Goal: Feedback & Contribution: Leave review/rating

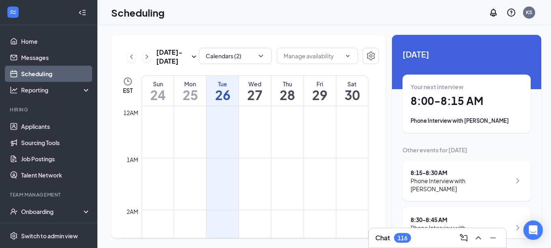
scroll to position [399, 0]
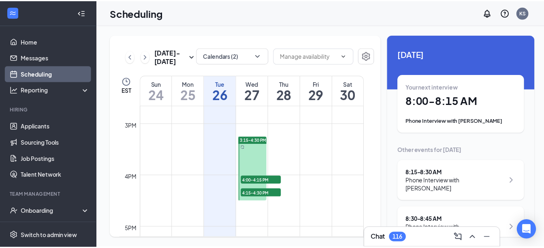
scroll to position [797, 0]
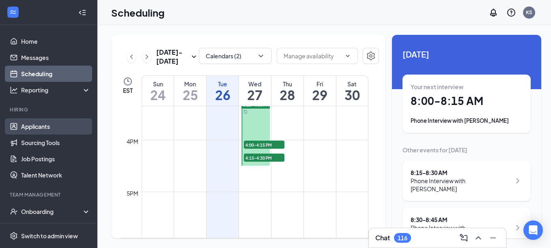
click at [46, 126] on link "Applicants" at bounding box center [55, 126] width 69 height 16
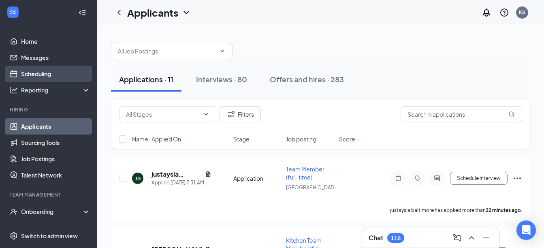
click at [34, 69] on link "Scheduling" at bounding box center [55, 74] width 69 height 16
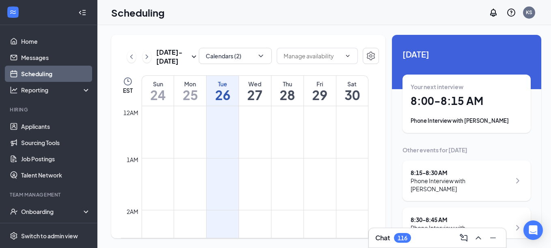
scroll to position [399, 0]
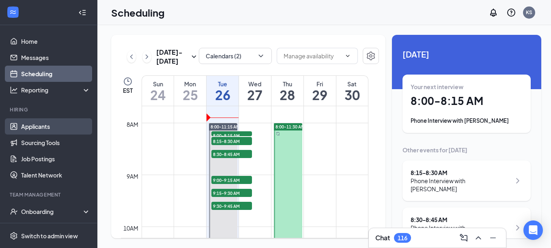
click at [38, 123] on link "Applicants" at bounding box center [55, 126] width 69 height 16
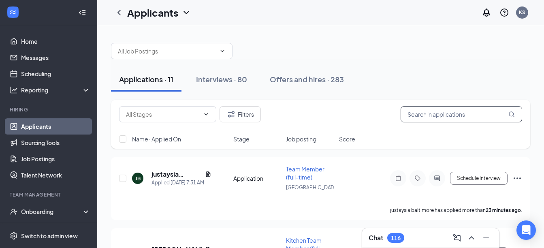
click at [433, 113] on input "text" at bounding box center [462, 114] width 122 height 16
click at [233, 77] on div "Interviews · 80" at bounding box center [221, 79] width 51 height 10
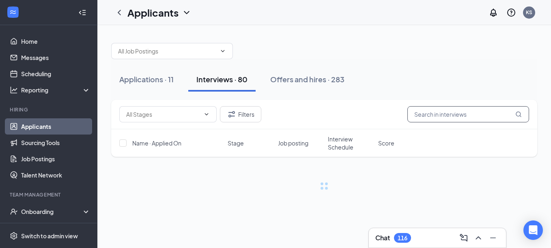
click at [441, 116] on input "text" at bounding box center [468, 114] width 122 height 16
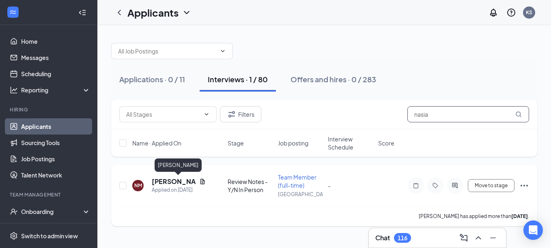
type input "nasia"
click at [176, 180] on h5 "[PERSON_NAME]" at bounding box center [174, 181] width 44 height 9
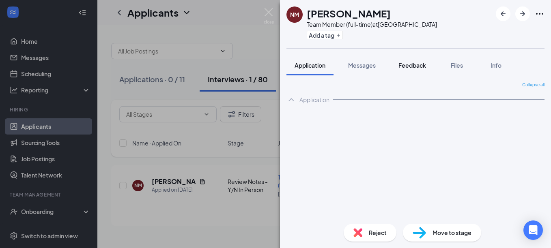
click at [412, 66] on span "Feedback" at bounding box center [412, 65] width 28 height 7
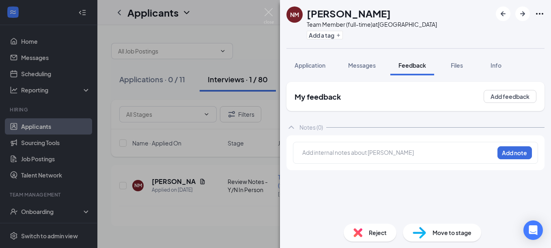
click at [375, 150] on div at bounding box center [397, 152] width 191 height 9
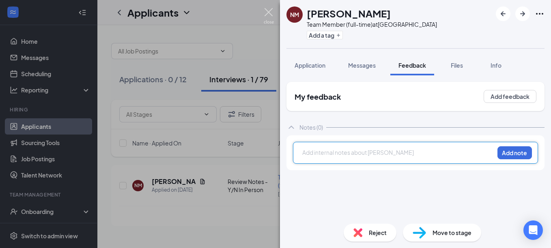
click at [270, 10] on img at bounding box center [269, 16] width 10 height 16
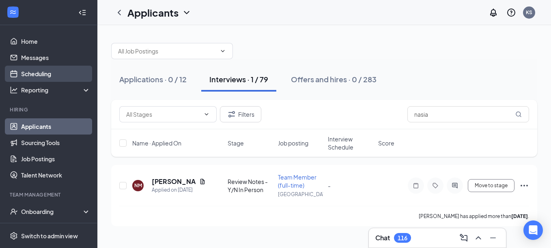
click at [43, 74] on link "Scheduling" at bounding box center [55, 74] width 69 height 16
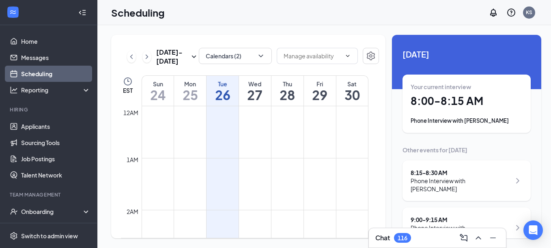
scroll to position [399, 0]
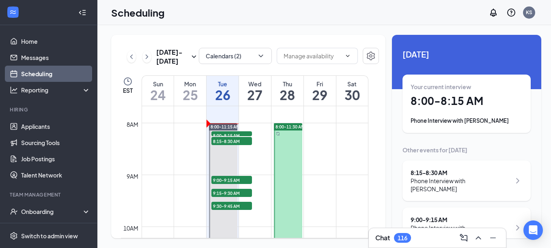
click at [451, 105] on h1 "8:00 - 8:15 AM" at bounding box center [466, 101] width 112 height 14
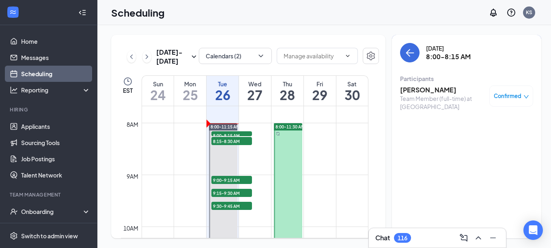
click at [420, 88] on h3 "[PERSON_NAME]" at bounding box center [442, 90] width 85 height 9
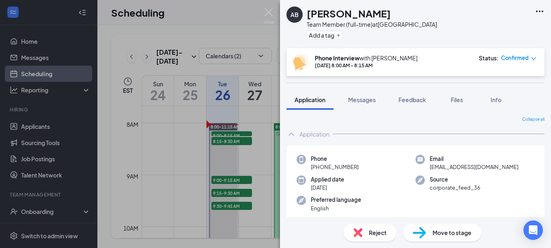
click at [514, 57] on span "Confirmed" at bounding box center [515, 58] width 28 height 8
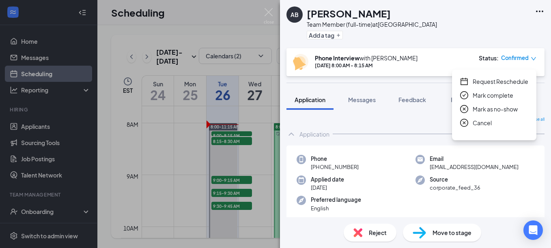
click at [497, 111] on span "Mark as no-show" at bounding box center [494, 109] width 45 height 9
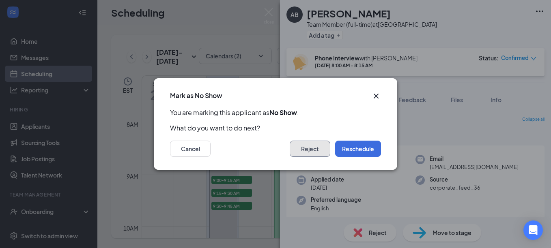
click at [315, 148] on button "Reject" at bounding box center [309, 149] width 41 height 16
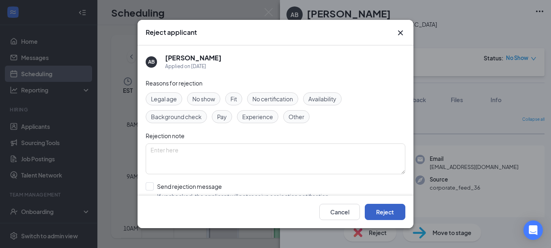
click at [392, 207] on button "Reject" at bounding box center [384, 212] width 41 height 16
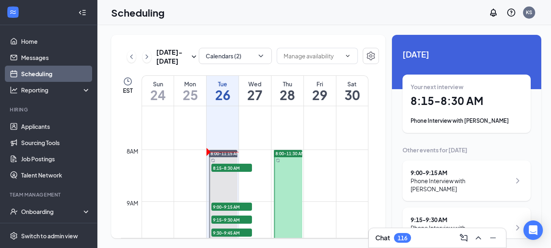
scroll to position [358, 0]
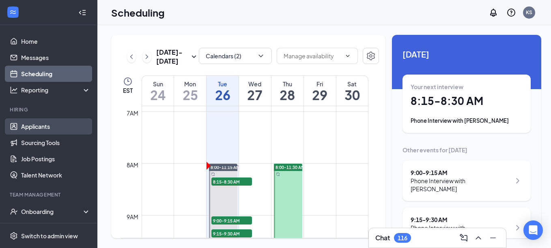
click at [50, 128] on link "Applicants" at bounding box center [55, 126] width 69 height 16
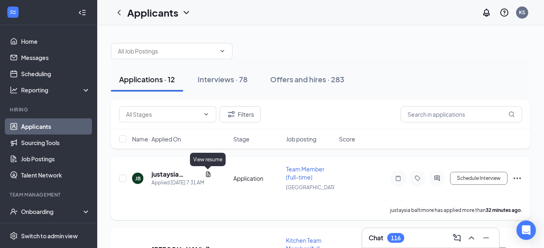
click at [208, 171] on icon "Document" at bounding box center [208, 174] width 6 height 6
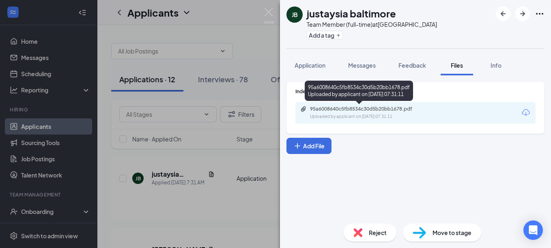
click at [379, 110] on div "95a6008640c5fb8534c30d5b20bb1678.pdf" at bounding box center [367, 109] width 114 height 6
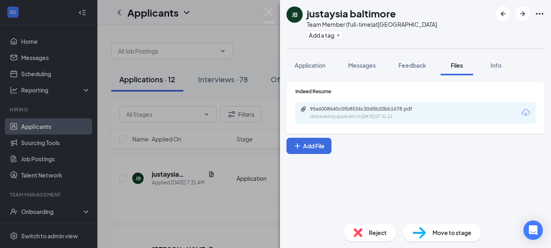
click at [377, 233] on span "Reject" at bounding box center [378, 232] width 18 height 9
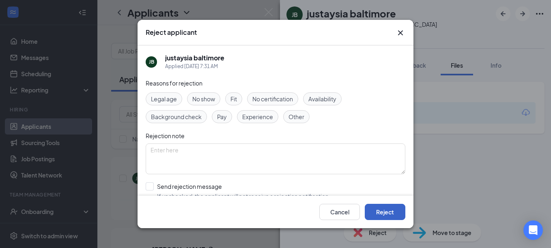
click at [386, 210] on button "Reject" at bounding box center [384, 212] width 41 height 16
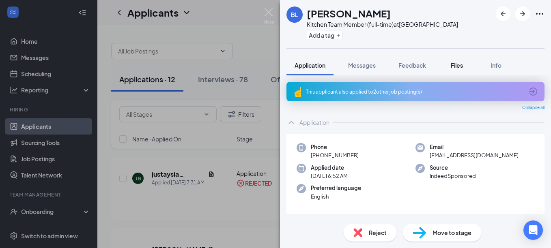
click at [461, 61] on button "Files" at bounding box center [456, 65] width 32 height 20
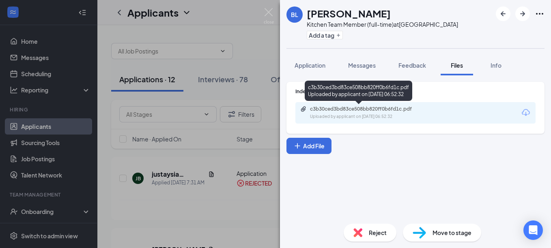
click at [353, 109] on div "c3b30ced3bd83ce508bb820ff0b6fd1c.pdf" at bounding box center [367, 109] width 114 height 6
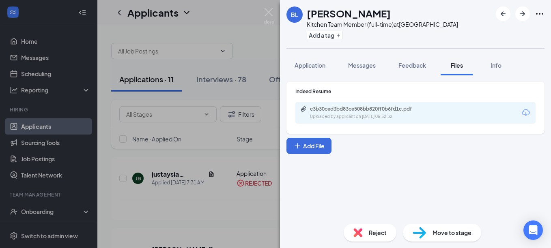
click at [373, 232] on span "Reject" at bounding box center [378, 232] width 18 height 9
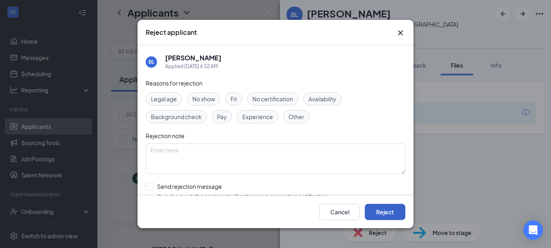
click at [375, 212] on button "Reject" at bounding box center [384, 212] width 41 height 16
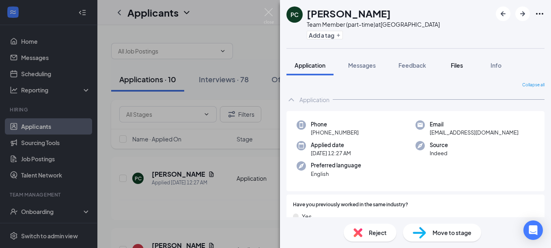
click at [461, 65] on span "Files" at bounding box center [456, 65] width 12 height 7
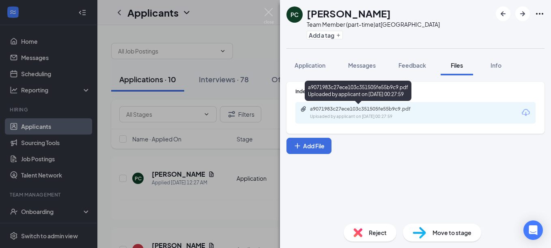
click at [395, 108] on div "a9071983c27ece103c351505fe55b9c9.pdf" at bounding box center [367, 109] width 114 height 6
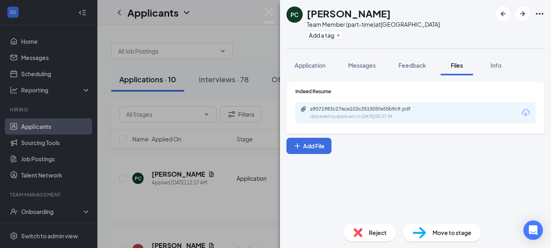
click at [440, 233] on span "Move to stage" at bounding box center [451, 232] width 39 height 9
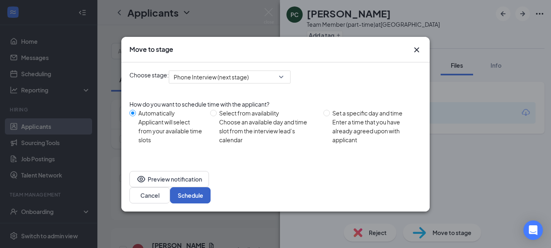
click at [210, 187] on button "Schedule" at bounding box center [190, 195] width 41 height 16
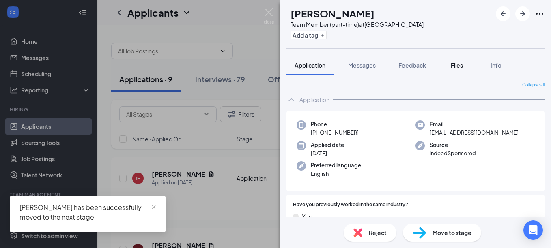
click at [459, 67] on span "Files" at bounding box center [456, 65] width 12 height 7
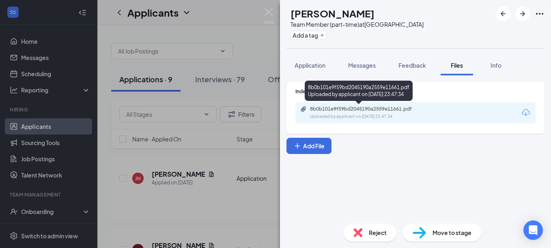
click at [380, 115] on div "Uploaded by applicant on [DATE] 23:47:34" at bounding box center [371, 117] width 122 height 6
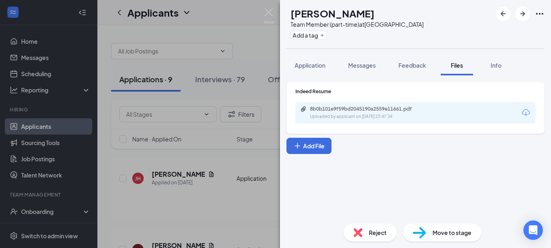
click at [386, 234] on div "Reject" at bounding box center [369, 233] width 53 height 18
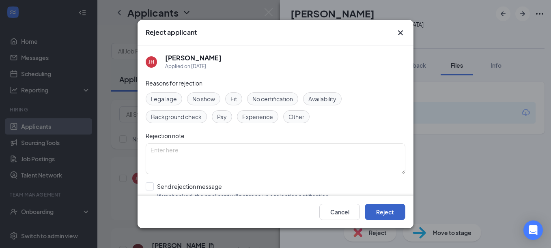
click at [387, 211] on button "Reject" at bounding box center [384, 212] width 41 height 16
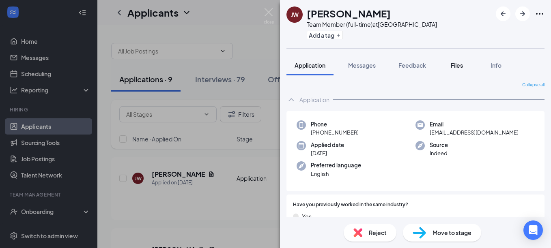
click at [454, 63] on span "Files" at bounding box center [456, 65] width 12 height 7
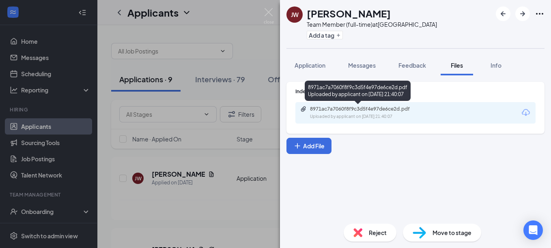
click at [386, 110] on div "8971ac7a7060f8f9c3d5f4e97de6ce2d.pdf" at bounding box center [367, 109] width 114 height 6
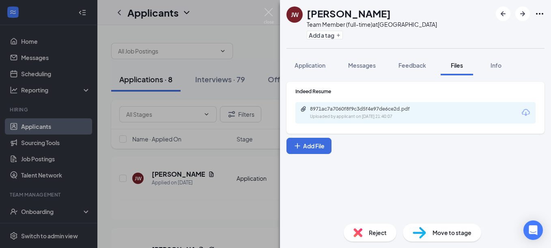
click at [441, 231] on span "Move to stage" at bounding box center [451, 232] width 39 height 9
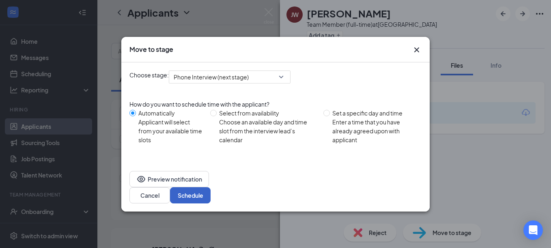
click at [210, 187] on button "Schedule" at bounding box center [190, 195] width 41 height 16
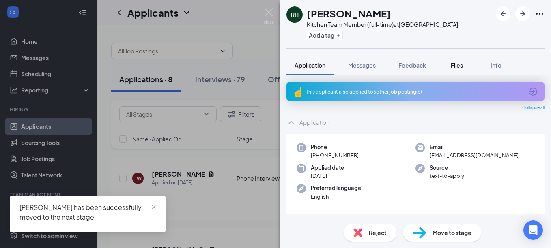
click at [457, 61] on button "Files" at bounding box center [456, 65] width 32 height 20
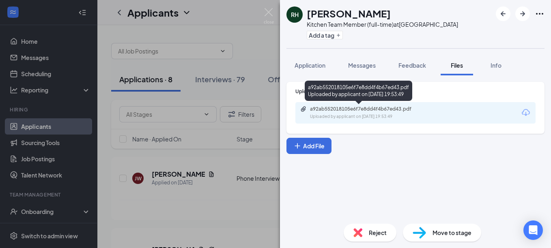
click at [377, 114] on div "Uploaded by applicant on [DATE] 19:53:49" at bounding box center [371, 117] width 122 height 6
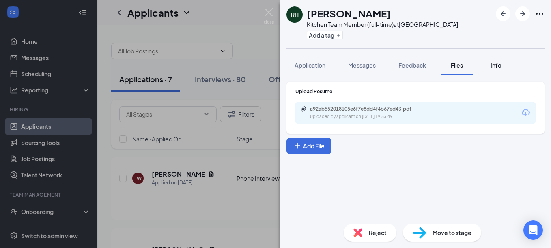
click at [495, 66] on span "Info" at bounding box center [495, 65] width 11 height 7
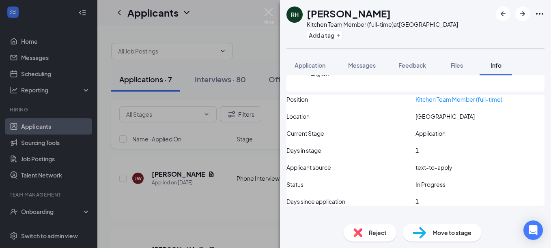
scroll to position [103, 0]
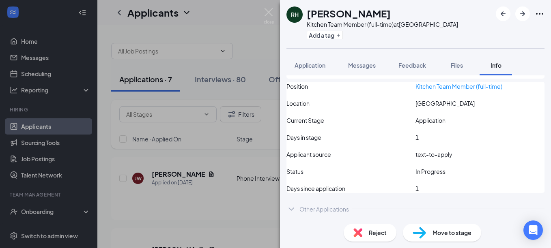
click at [342, 209] on div "Other Applications" at bounding box center [323, 209] width 49 height 8
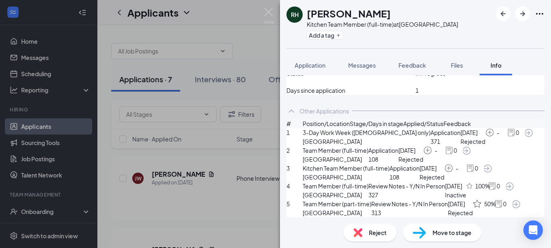
scroll to position [279, 0]
click at [378, 233] on span "Reject" at bounding box center [378, 232] width 18 height 9
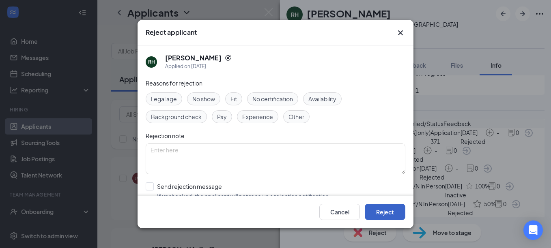
click at [382, 210] on button "Reject" at bounding box center [384, 212] width 41 height 16
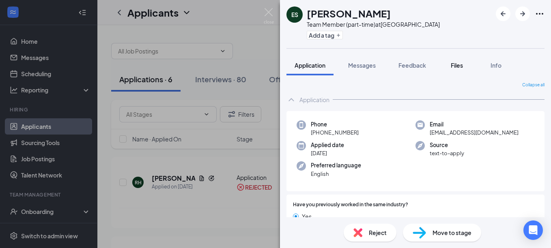
click at [456, 63] on span "Files" at bounding box center [456, 65] width 12 height 7
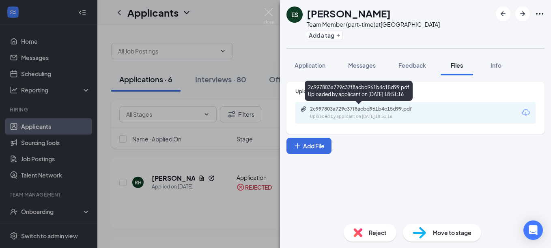
click at [360, 111] on div "2c997803a729c37f8acbd961b4c15d99.pdf" at bounding box center [367, 109] width 114 height 6
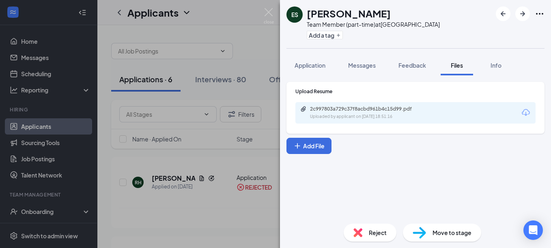
click at [385, 233] on span "Reject" at bounding box center [378, 232] width 18 height 9
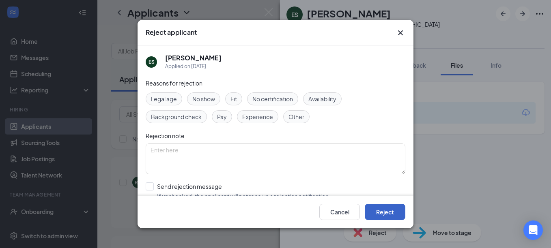
click at [388, 209] on button "Reject" at bounding box center [384, 212] width 41 height 16
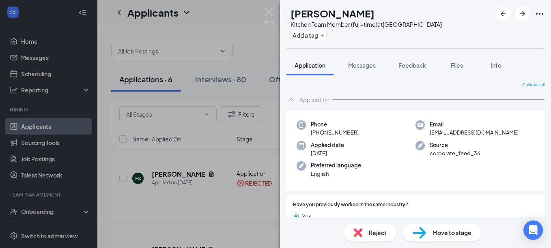
drag, startPoint x: 456, startPoint y: 66, endPoint x: 433, endPoint y: 85, distance: 30.0
click at [457, 66] on span "Files" at bounding box center [456, 65] width 12 height 7
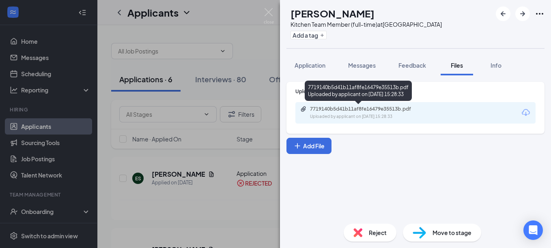
click at [377, 114] on div "7719140b5d41b11af8fe16479e35513b.pdf Uploaded by applicant on [DATE] 15:28:33" at bounding box center [365, 113] width 131 height 14
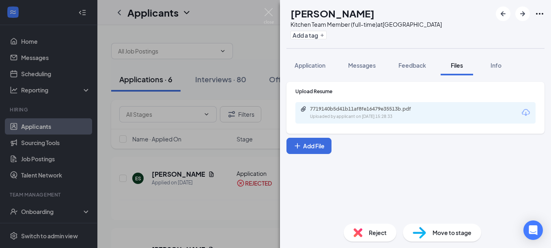
click at [452, 230] on span "Move to stage" at bounding box center [451, 232] width 39 height 9
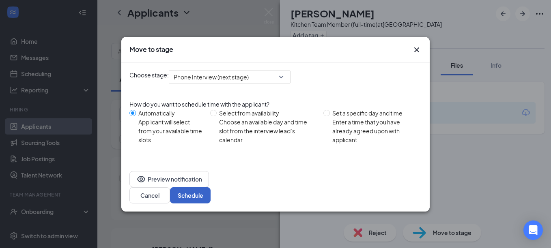
click at [210, 187] on button "Schedule" at bounding box center [190, 195] width 41 height 16
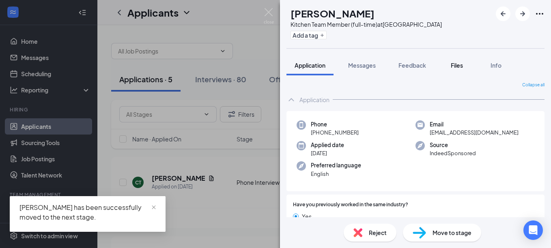
click at [454, 63] on span "Files" at bounding box center [456, 65] width 12 height 7
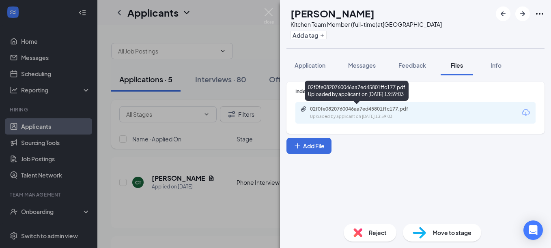
click at [371, 116] on div "Uploaded by applicant on [DATE] 13:59:03" at bounding box center [371, 117] width 122 height 6
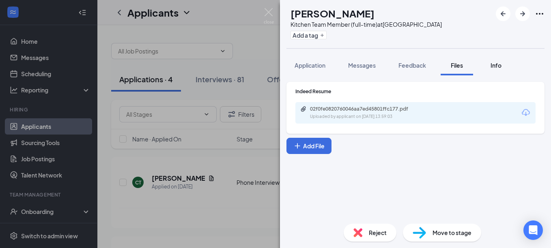
click at [504, 62] on div "Info" at bounding box center [495, 65] width 16 height 8
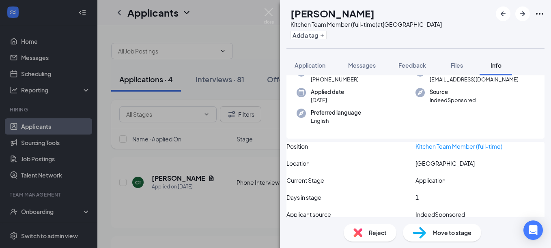
scroll to position [87, 0]
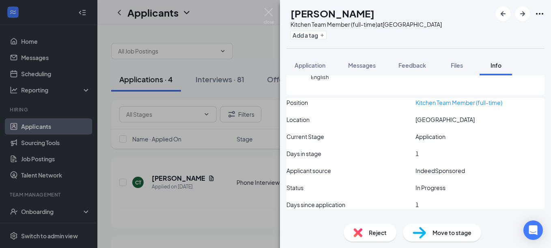
click at [439, 231] on span "Move to stage" at bounding box center [451, 232] width 39 height 9
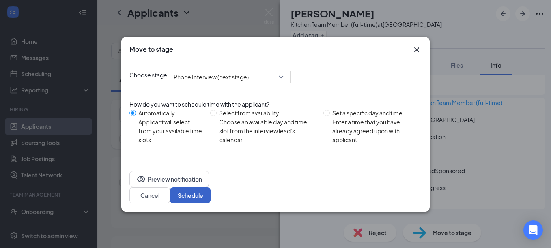
click at [210, 187] on button "Schedule" at bounding box center [190, 195] width 41 height 16
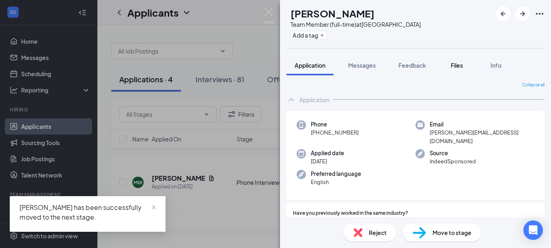
click at [458, 64] on span "Files" at bounding box center [456, 65] width 12 height 7
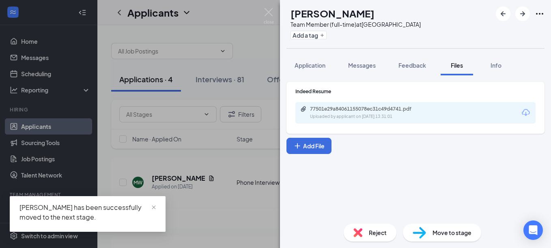
click at [391, 113] on div "77501e29a84061155078ec31c49d4741.pdf Uploaded by applicant on [DATE] 13:31:01" at bounding box center [365, 113] width 131 height 14
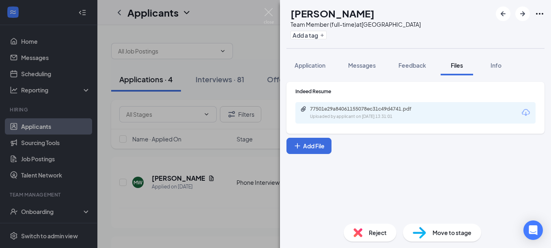
click at [375, 234] on span "Reject" at bounding box center [378, 232] width 18 height 9
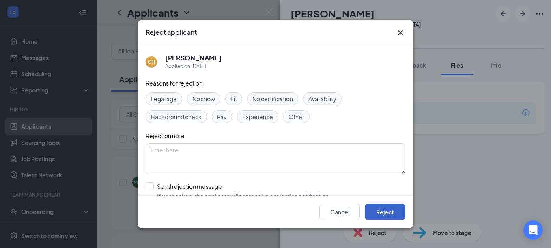
click at [393, 207] on button "Reject" at bounding box center [384, 212] width 41 height 16
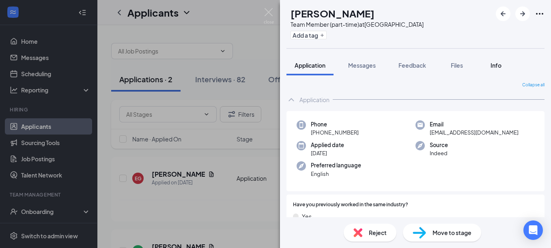
click at [500, 64] on span "Info" at bounding box center [495, 65] width 11 height 7
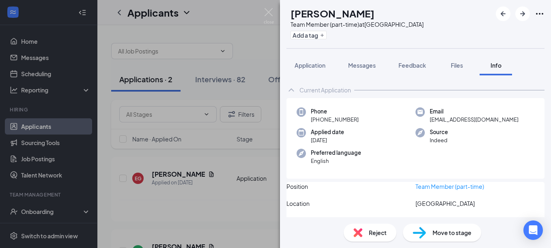
click at [456, 64] on span "Files" at bounding box center [456, 65] width 12 height 7
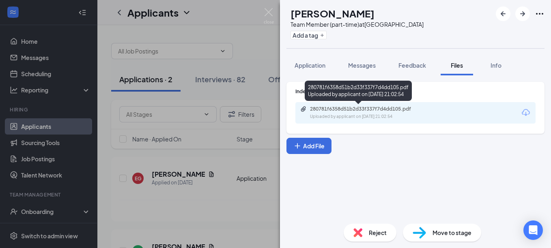
click at [386, 116] on div "Uploaded by applicant on [DATE] 21:02:54" at bounding box center [371, 117] width 122 height 6
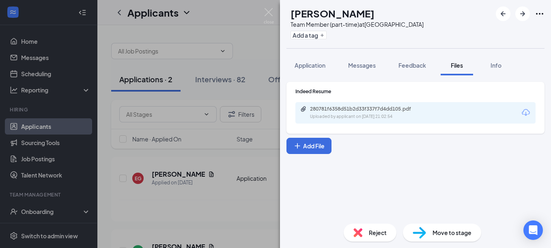
click at [372, 234] on span "Reject" at bounding box center [378, 232] width 18 height 9
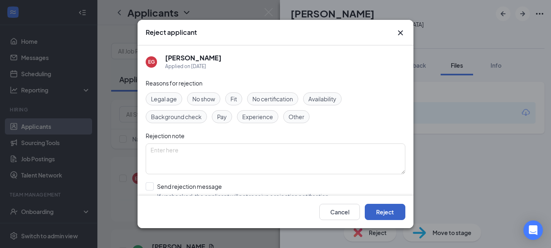
click at [384, 217] on button "Reject" at bounding box center [384, 212] width 41 height 16
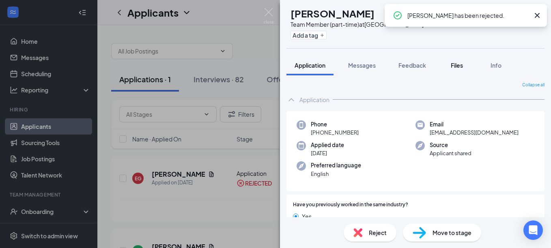
click at [461, 63] on span "Files" at bounding box center [456, 65] width 12 height 7
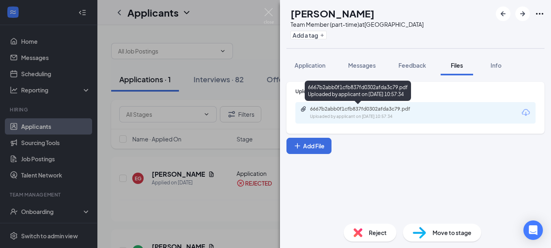
click at [385, 114] on div "Uploaded by applicant on [DATE] 10:57:34" at bounding box center [371, 117] width 122 height 6
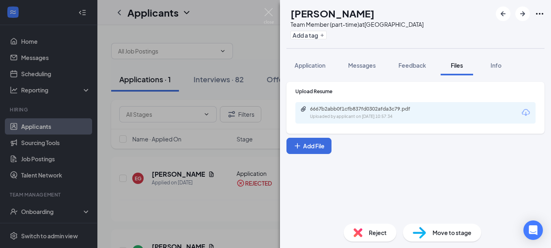
click at [450, 236] on span "Move to stage" at bounding box center [451, 232] width 39 height 9
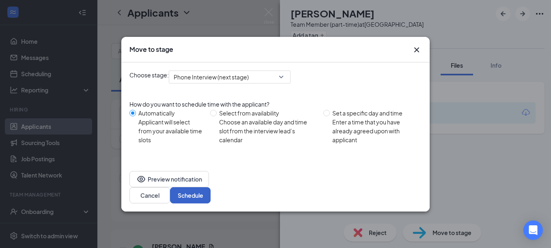
click at [210, 187] on button "Schedule" at bounding box center [190, 195] width 41 height 16
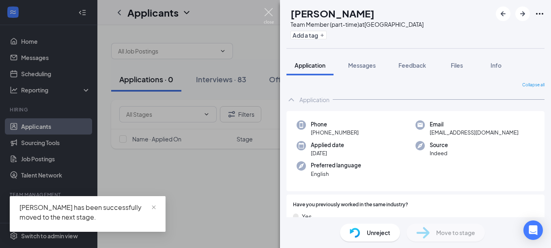
click at [268, 11] on img at bounding box center [269, 16] width 10 height 16
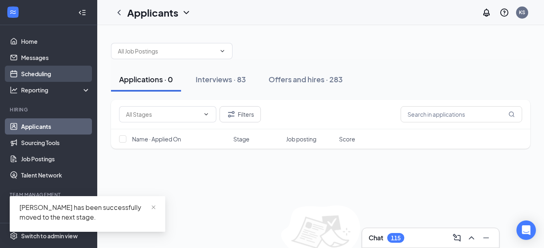
click at [54, 73] on link "Scheduling" at bounding box center [55, 74] width 69 height 16
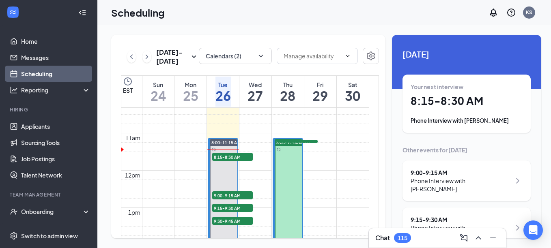
scroll to position [399, 0]
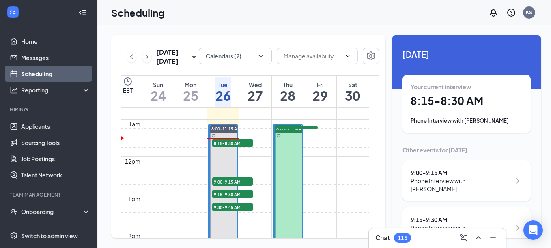
click at [435, 97] on h1 "8:15 - 8:30 AM" at bounding box center [466, 101] width 112 height 14
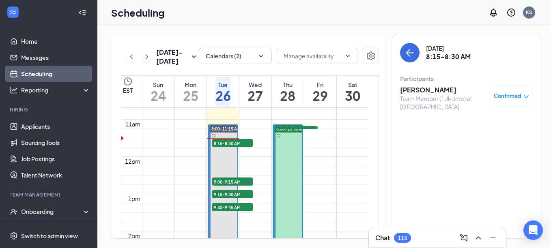
click at [425, 84] on div "[PERSON_NAME] Team Member (full-time) at [GEOGRAPHIC_DATA] Confirmed" at bounding box center [466, 98] width 133 height 31
click at [426, 88] on h3 "[PERSON_NAME]" at bounding box center [442, 90] width 85 height 9
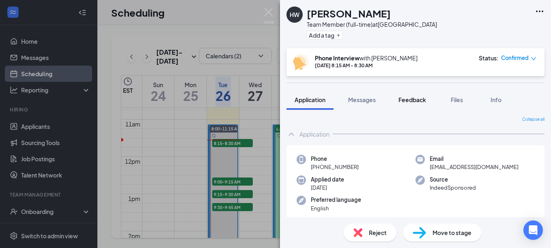
click at [409, 95] on button "Feedback" at bounding box center [412, 100] width 44 height 20
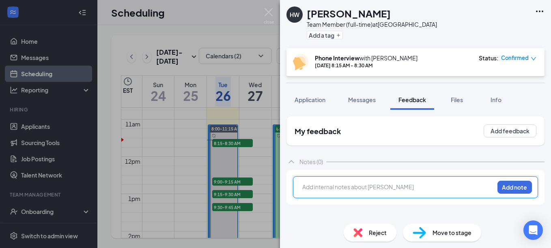
click at [396, 189] on div at bounding box center [397, 187] width 191 height 9
click at [510, 131] on button "Add feedback" at bounding box center [509, 130] width 53 height 13
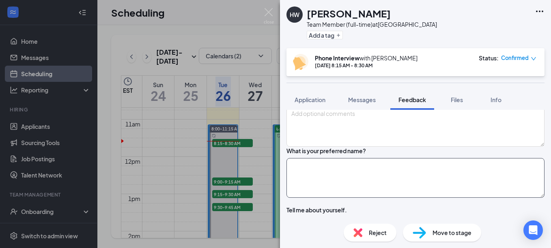
scroll to position [81, 0]
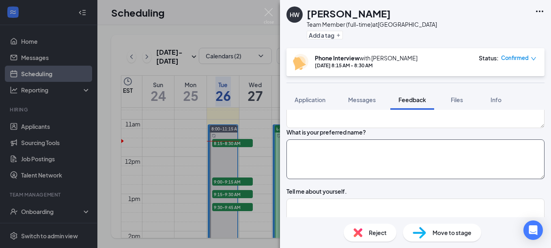
click at [374, 170] on textarea at bounding box center [415, 159] width 258 height 40
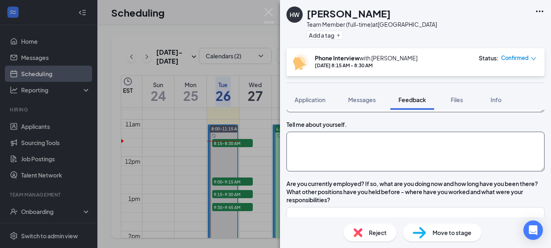
scroll to position [162, 0]
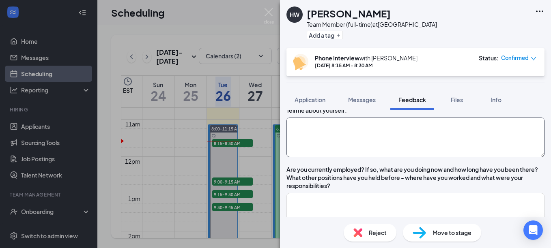
type textarea "Heath"
click at [370, 157] on textarea at bounding box center [415, 138] width 258 height 40
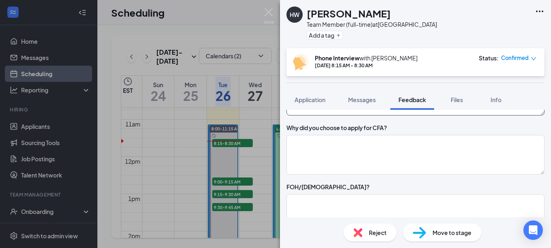
scroll to position [365, 0]
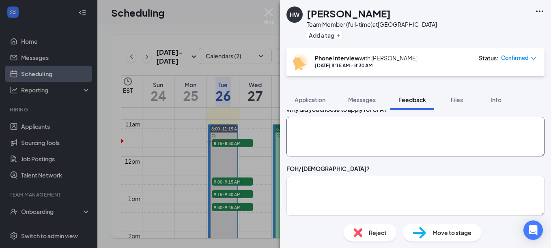
click at [391, 156] on textarea at bounding box center [415, 137] width 258 height 40
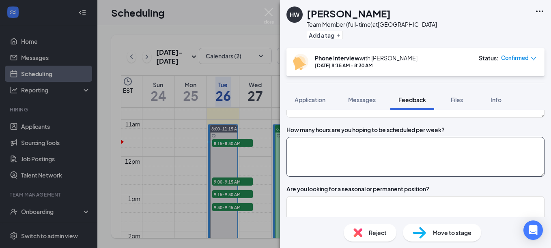
scroll to position [527, 0]
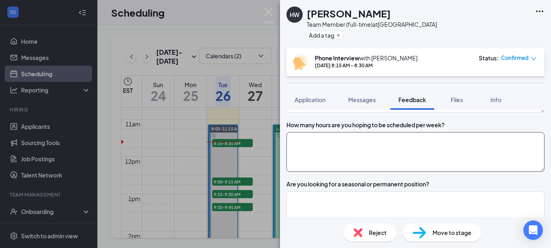
type textarea "Worked at CFA before."
click at [347, 172] on textarea at bounding box center [415, 152] width 258 height 40
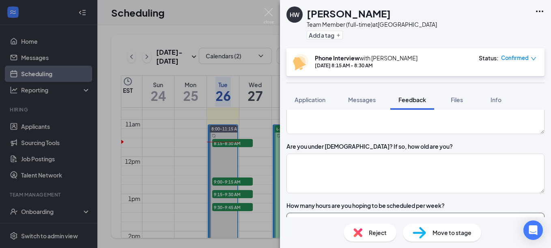
scroll to position [446, 0]
type textarea "PT: 25 hrs a wk"
click at [325, 135] on textarea at bounding box center [415, 115] width 258 height 40
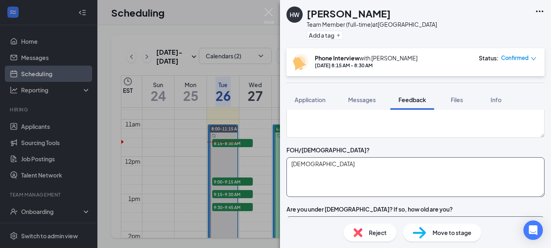
scroll to position [365, 0]
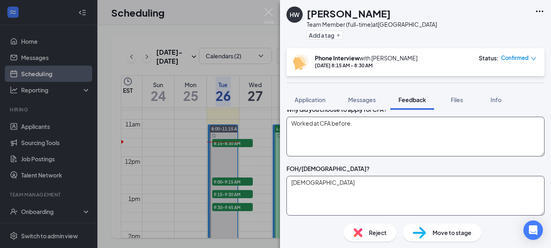
type textarea "[DEMOGRAPHIC_DATA]"
click at [376, 156] on textarea "Worked at CFA before." at bounding box center [415, 137] width 258 height 40
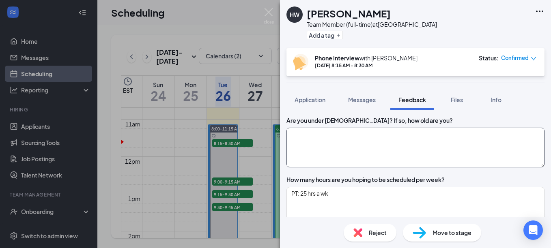
scroll to position [486, 0]
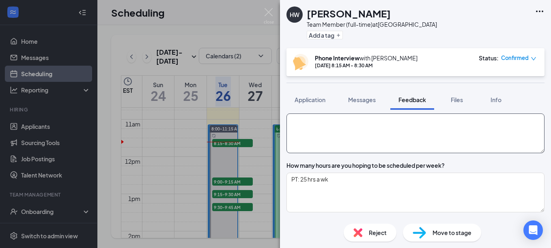
click at [385, 153] on textarea at bounding box center [415, 134] width 258 height 40
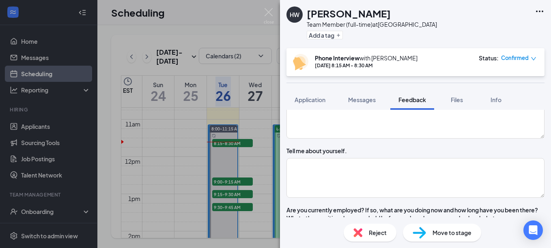
scroll to position [162, 0]
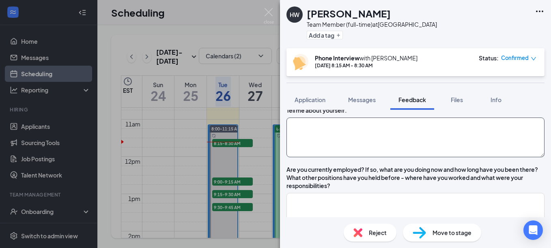
click at [385, 157] on textarea at bounding box center [415, 138] width 258 height 40
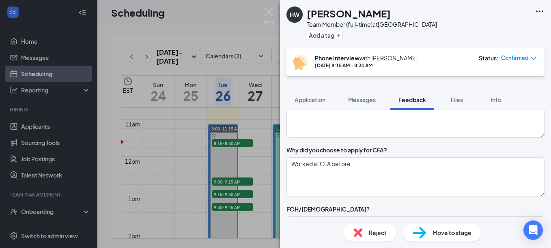
scroll to position [365, 0]
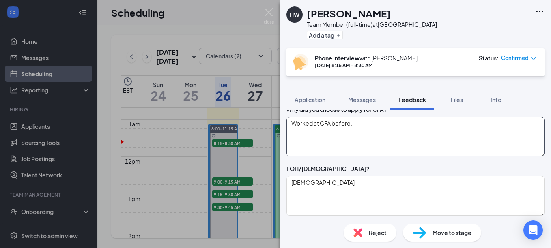
click at [383, 154] on textarea "Worked at CFA before." at bounding box center [415, 137] width 258 height 40
click at [407, 150] on textarea "Worked at CFA before. Its alot of fun, love the environment." at bounding box center [415, 137] width 258 height 40
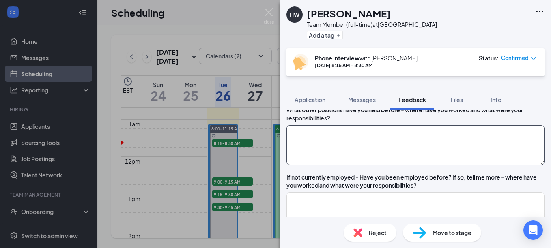
scroll to position [243, 0]
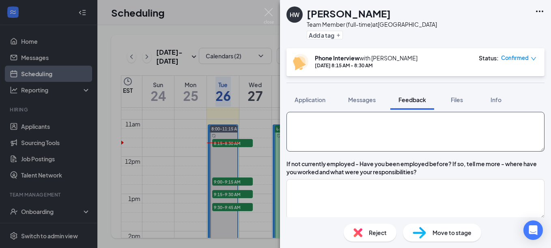
type textarea "Worked at CFA before. Its alot of fun, loves the environment."
click at [363, 152] on textarea at bounding box center [415, 132] width 258 height 40
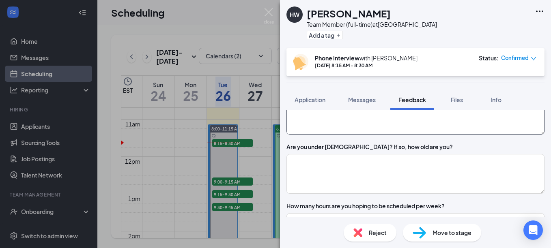
scroll to position [486, 0]
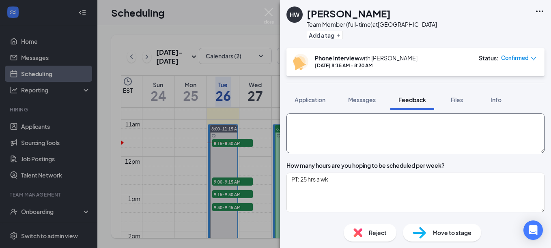
type textarea "Amazon- [DATE]-Weds"
click at [355, 153] on textarea at bounding box center [415, 134] width 258 height 40
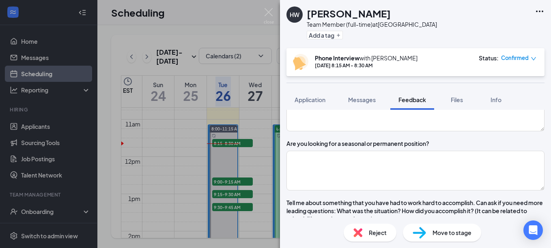
scroll to position [608, 0]
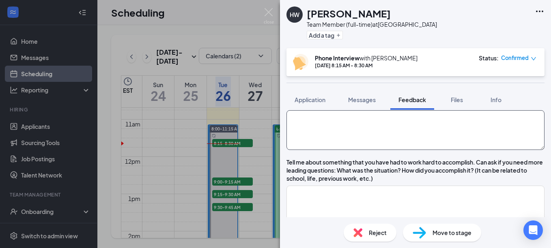
type textarea "no"
click at [382, 147] on textarea at bounding box center [415, 130] width 258 height 40
type textarea "s"
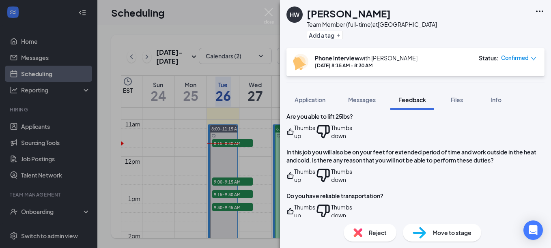
scroll to position [811, 0]
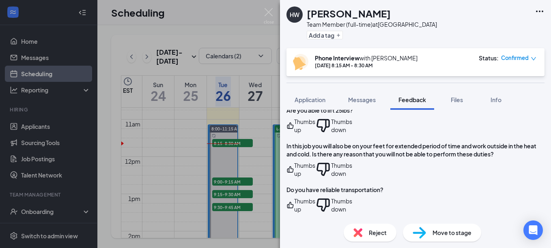
type textarea "permanent"
click at [294, 134] on icon "ThumbsUp" at bounding box center [290, 126] width 8 height 16
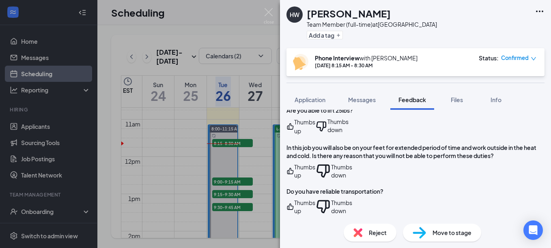
click at [294, 179] on icon "ThumbsUp" at bounding box center [290, 171] width 8 height 16
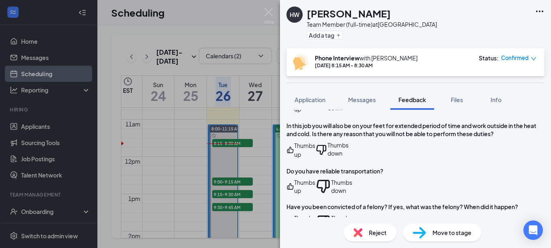
scroll to position [851, 0]
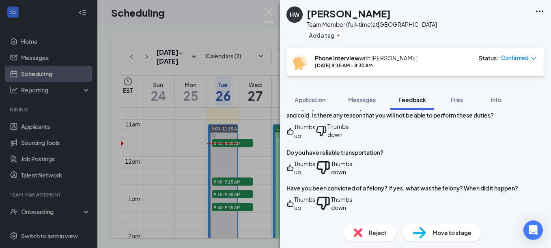
click at [294, 176] on icon "ThumbsUp" at bounding box center [290, 168] width 8 height 16
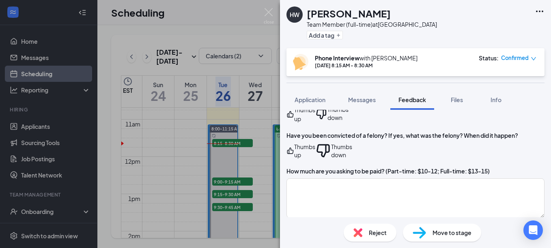
scroll to position [892, 0]
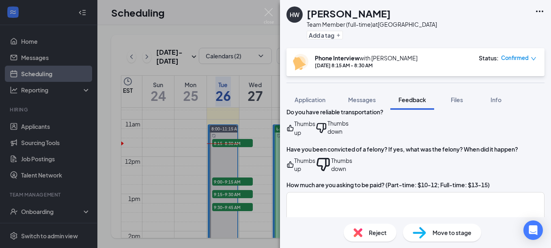
click at [294, 165] on icon "ThumbsUp" at bounding box center [290, 164] width 8 height 16
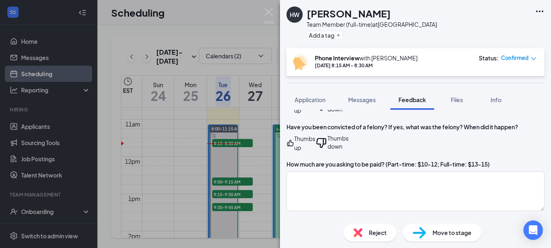
scroll to position [932, 0]
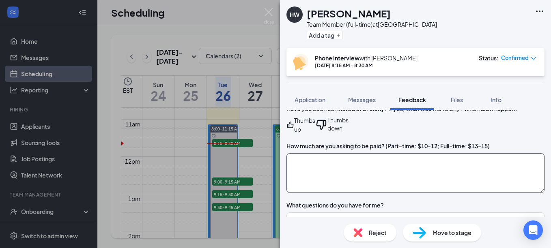
click at [363, 158] on textarea at bounding box center [415, 173] width 258 height 40
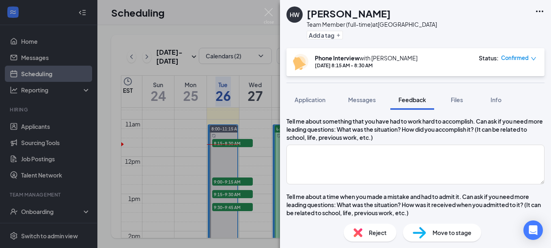
scroll to position [649, 0]
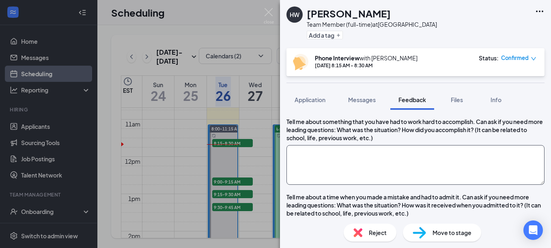
type textarea "PT: $12"
click at [351, 185] on textarea at bounding box center [415, 165] width 258 height 40
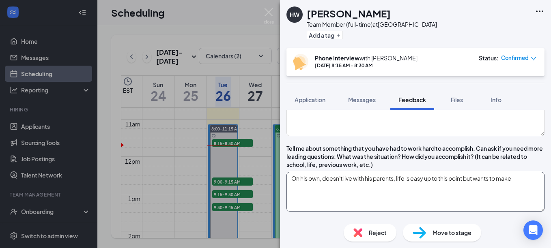
scroll to position [608, 0]
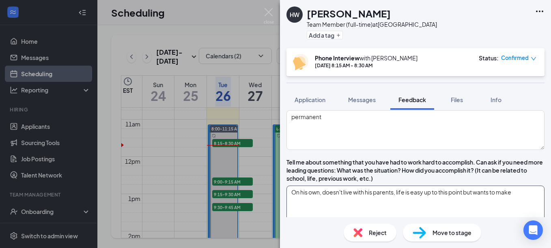
type textarea "On his own, doesn't live with his parents, life is easy up to this point but wa…"
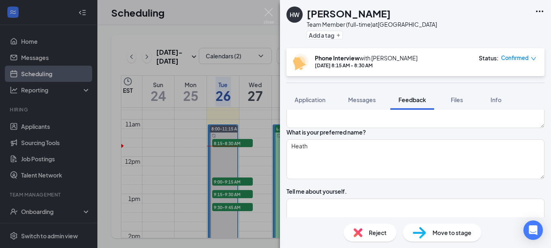
scroll to position [0, 0]
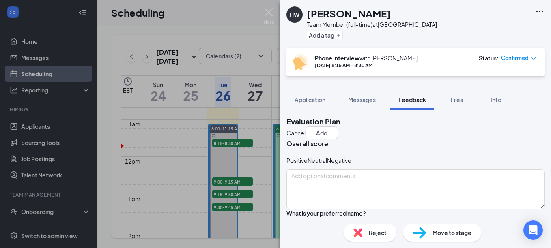
click at [307, 165] on icon "NeutralFace" at bounding box center [307, 160] width 0 height 8
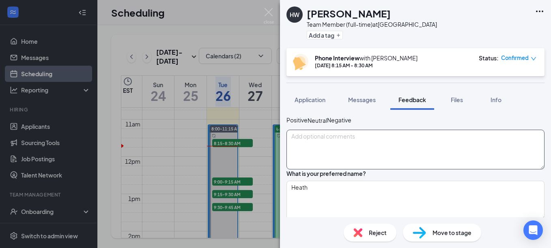
click at [375, 159] on textarea at bounding box center [415, 150] width 258 height 40
click at [295, 125] on icon "HappyFace" at bounding box center [291, 121] width 8 height 8
click at [352, 157] on textarea at bounding box center [415, 150] width 258 height 40
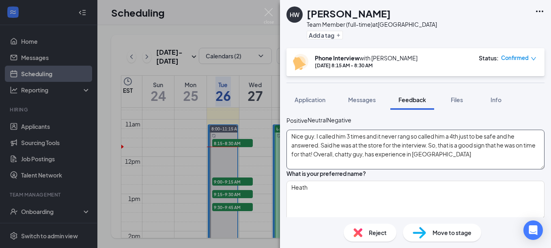
click at [448, 163] on textarea "Nice guy. I called him 3 times and it never rang so called him a 4th just to be…" at bounding box center [415, 150] width 258 height 40
click at [496, 165] on textarea "Nice guy. I called him 3 times and it never rang so called him a 4th just to be…" at bounding box center [415, 150] width 258 height 40
click at [463, 169] on textarea "Nice guy. I called him 3 times and it never rang so called him a 4th just to be…" at bounding box center [415, 150] width 258 height 40
click at [482, 169] on textarea "Nice guy. I called him 3 times and it never rang so called him a 4th just to be…" at bounding box center [415, 150] width 258 height 40
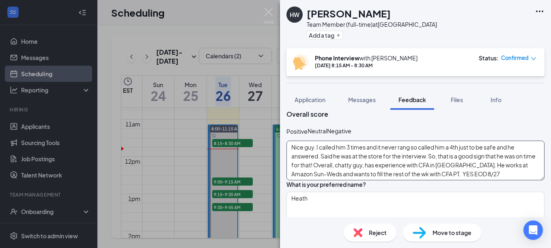
scroll to position [0, 0]
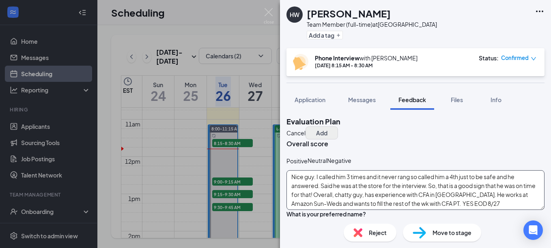
type textarea "Nice guy. I called him 3 times and it never rang so called him a 4th just to be…"
click at [338, 126] on button "Add" at bounding box center [321, 132] width 32 height 13
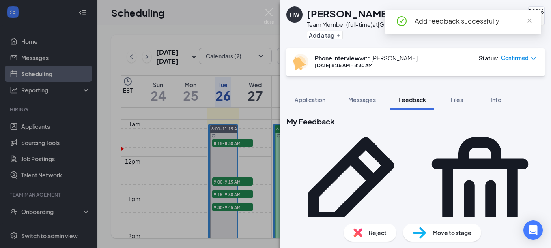
click at [471, 232] on div "Move to stage" at bounding box center [442, 233] width 78 height 18
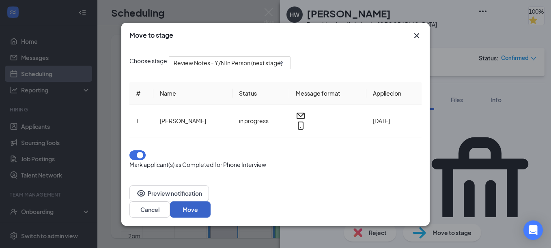
click at [210, 201] on button "Move" at bounding box center [190, 209] width 41 height 16
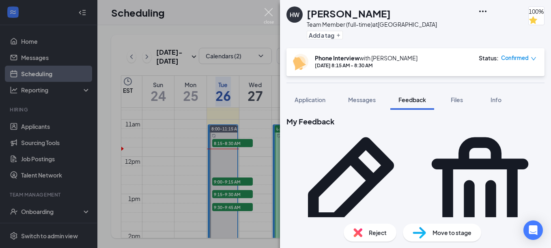
click at [268, 12] on img at bounding box center [269, 16] width 10 height 16
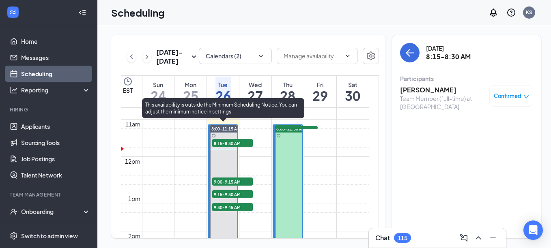
click at [230, 177] on div "9:00-9:15 AM 1" at bounding box center [232, 182] width 42 height 10
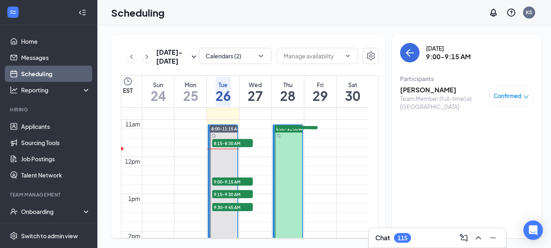
click at [414, 93] on h3 "[PERSON_NAME]" at bounding box center [442, 90] width 85 height 9
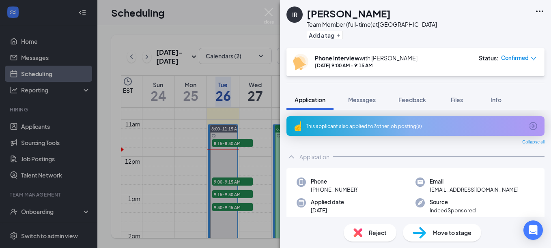
drag, startPoint x: 411, startPoint y: 99, endPoint x: 417, endPoint y: 159, distance: 60.7
click at [412, 99] on span "Feedback" at bounding box center [412, 99] width 28 height 7
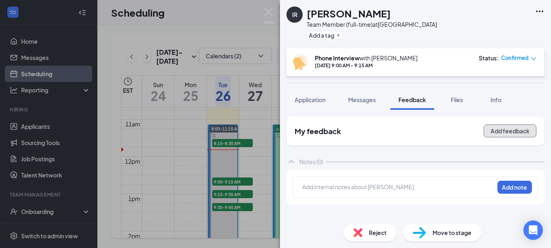
click at [512, 135] on button "Add feedback" at bounding box center [509, 130] width 53 height 13
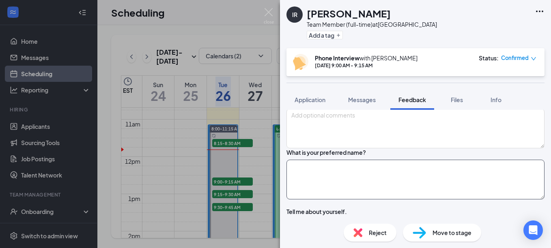
scroll to position [81, 0]
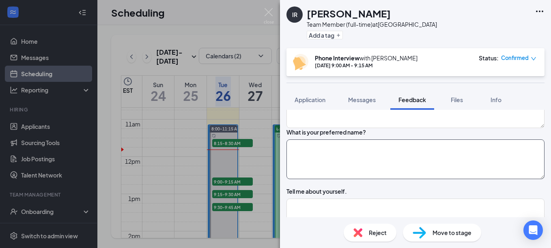
click at [369, 170] on textarea at bounding box center [415, 159] width 258 height 40
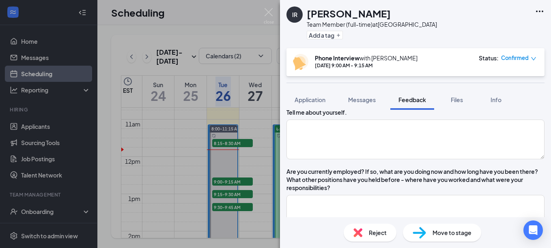
scroll to position [162, 0]
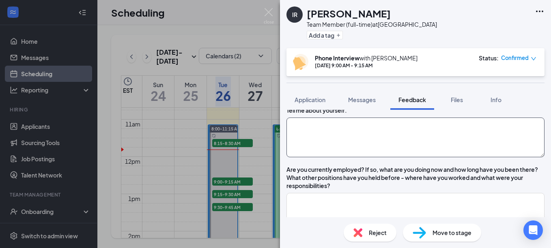
type textarea "[PERSON_NAME]"
click at [372, 157] on textarea at bounding box center [415, 138] width 258 height 40
type textarea "W"
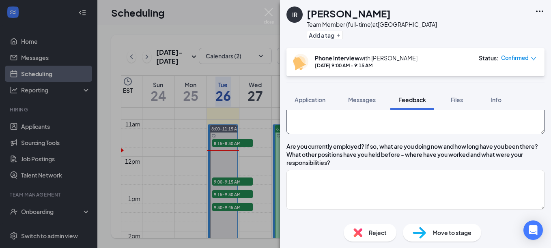
scroll to position [203, 0]
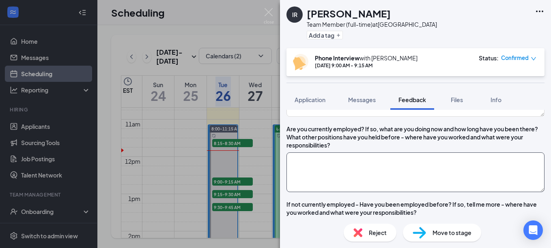
click at [394, 192] on textarea at bounding box center [415, 172] width 258 height 40
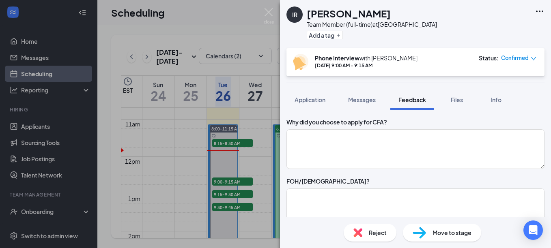
scroll to position [365, 0]
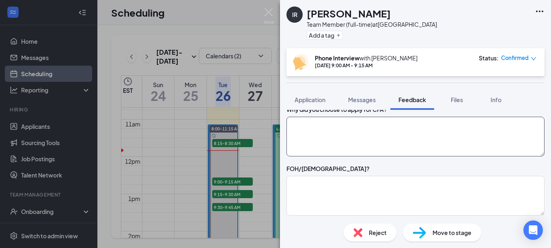
type textarea "Worked at a company for 7 yrs and was laid off"
click at [369, 156] on textarea at bounding box center [415, 137] width 258 height 40
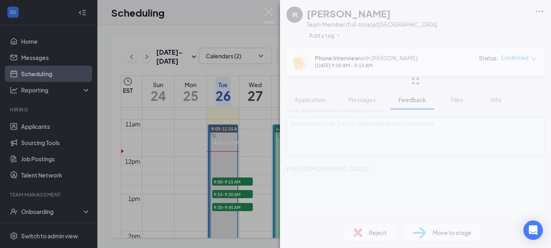
type textarea "Knows how to do the job. Had experience in restaurant"
click at [354, 168] on div "IR [PERSON_NAME] Team Member (full-time) at [GEOGRAPHIC_DATA] Add a tag Phone I…" at bounding box center [415, 124] width 271 height 248
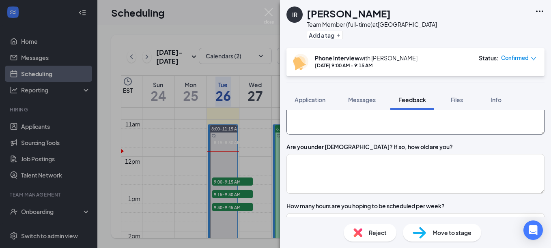
click at [358, 135] on textarea at bounding box center [415, 115] width 258 height 40
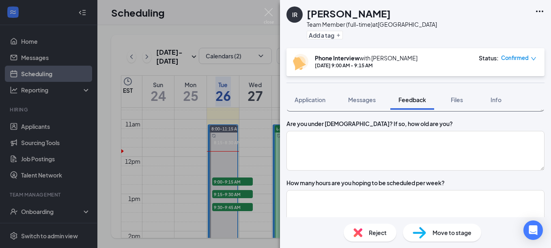
scroll to position [486, 0]
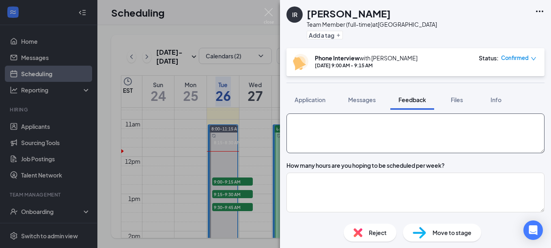
type textarea "[DEMOGRAPHIC_DATA]"
click at [344, 153] on textarea at bounding box center [415, 134] width 258 height 40
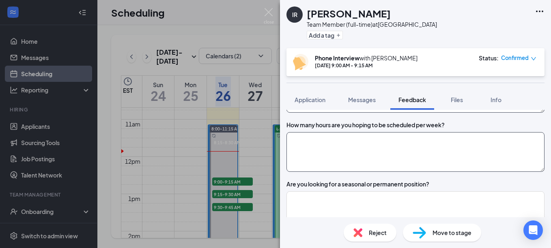
type textarea "no"
click at [361, 172] on textarea at bounding box center [415, 152] width 258 height 40
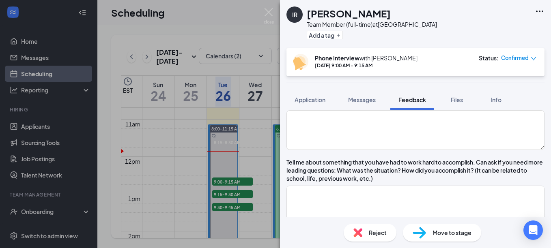
type textarea "PT: 25 hrs/wk"
click at [386, 182] on div "What is your preferred name? [PERSON_NAME] Tell me about yourself. Are you curr…" at bounding box center [415, 115] width 258 height 1028
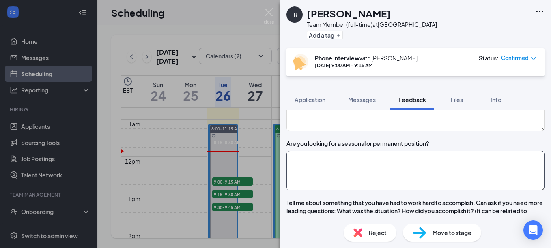
click at [384, 186] on textarea at bounding box center [415, 171] width 258 height 40
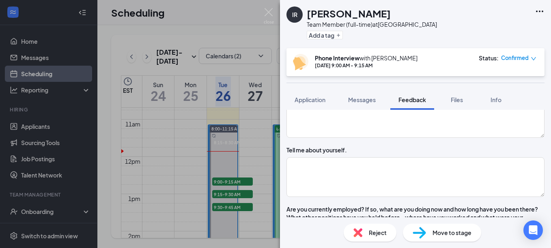
scroll to position [122, 0]
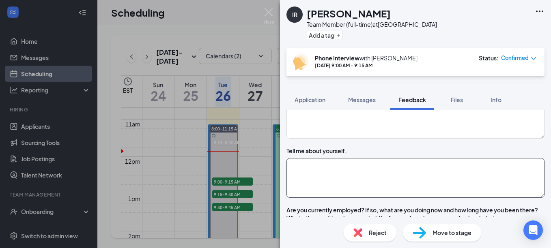
type textarea "permanent"
click at [382, 198] on textarea at bounding box center [415, 178] width 258 height 40
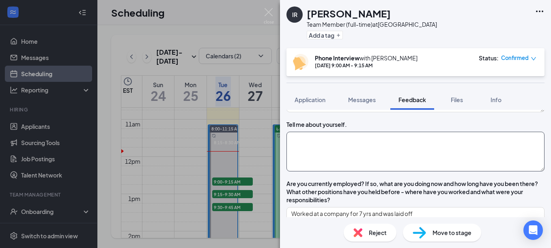
scroll to position [162, 0]
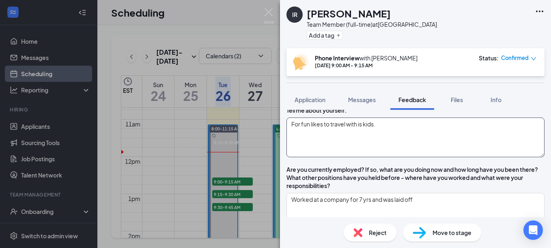
click at [367, 148] on textarea "For fun likes to travel with is kids." at bounding box center [415, 138] width 258 height 40
click at [409, 155] on textarea "For fun likes to travel with his kids." at bounding box center [415, 138] width 258 height 40
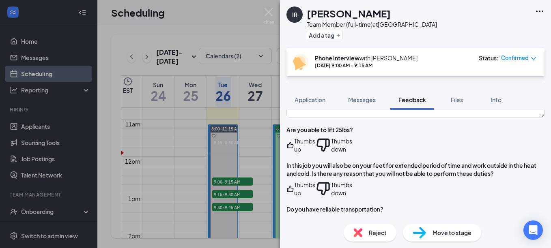
scroll to position [811, 0]
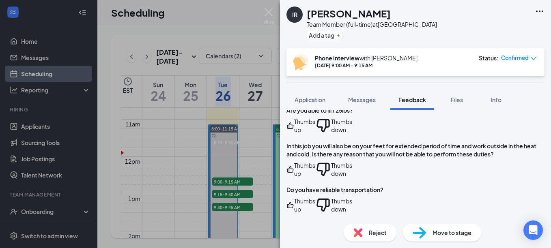
type textarea "For fun likes to travel with his kids. Been to 43 countries. Likes [GEOGRAPHIC_…"
click at [294, 129] on icon "ThumbsUp" at bounding box center [290, 125] width 6 height 6
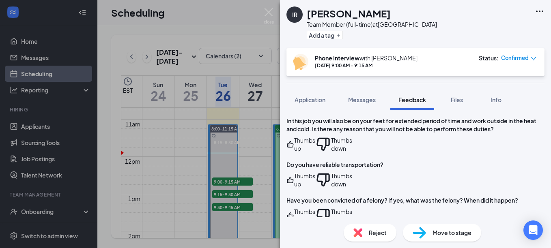
scroll to position [851, 0]
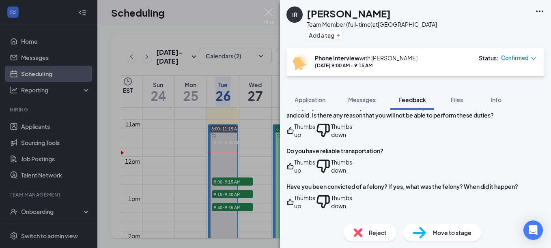
click at [294, 139] on icon "ThumbsUp" at bounding box center [290, 130] width 8 height 16
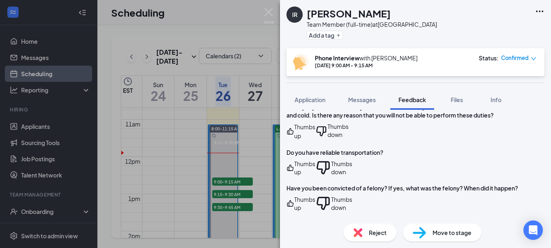
click at [294, 175] on icon "ThumbsUp" at bounding box center [290, 168] width 8 height 16
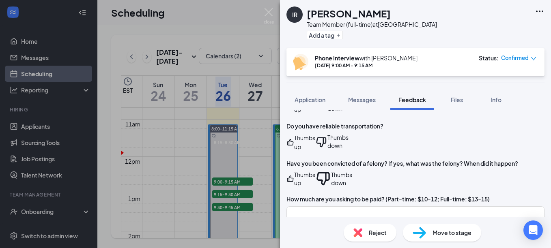
scroll to position [892, 0]
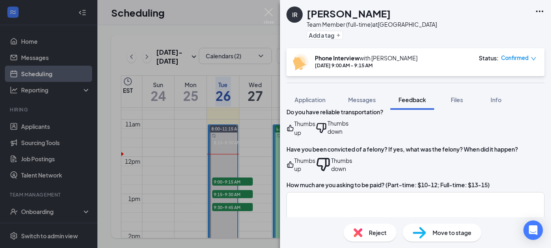
click at [294, 162] on icon "ThumbsUp" at bounding box center [290, 164] width 6 height 6
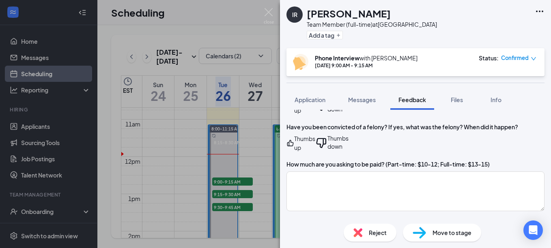
scroll to position [932, 0]
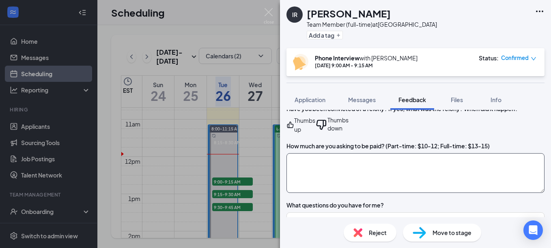
click at [420, 162] on textarea at bounding box center [415, 173] width 258 height 40
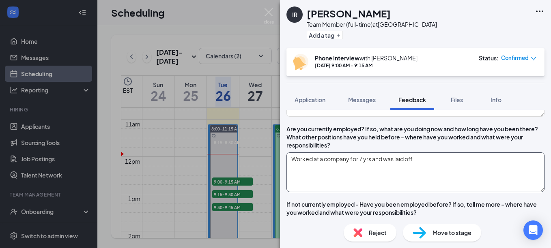
scroll to position [0, 0]
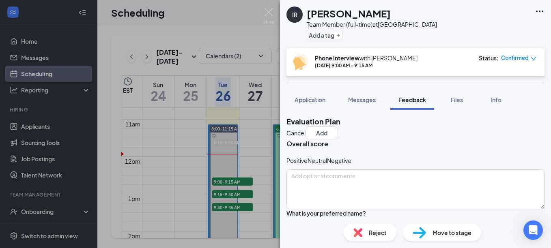
type textarea "PT: $12"
click at [386, 187] on textarea at bounding box center [415, 189] width 258 height 40
type textarea "p"
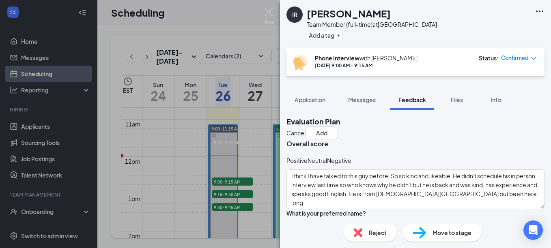
click at [286, 165] on icon "HappyFace" at bounding box center [286, 160] width 0 height 8
click at [523, 206] on textarea "I think I have talked to this guy before. So so kind and likeable. He didn't sc…" at bounding box center [415, 190] width 258 height 40
type textarea "I think I have talked to this guy before. So so kind and likeable. He didn't sc…"
click at [338, 129] on button "Add" at bounding box center [321, 132] width 32 height 13
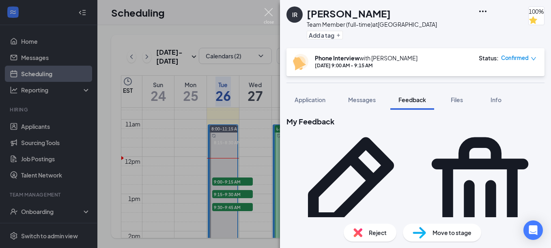
click at [269, 13] on img at bounding box center [269, 16] width 10 height 16
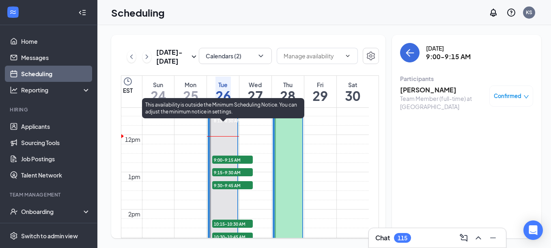
scroll to position [439, 0]
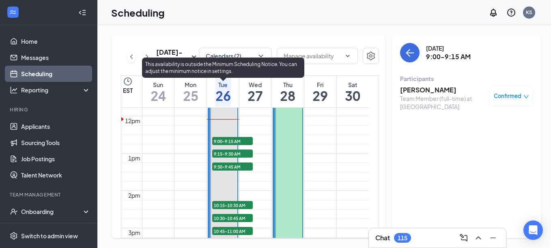
click at [225, 155] on span "9:15-9:30 AM" at bounding box center [232, 154] width 41 height 8
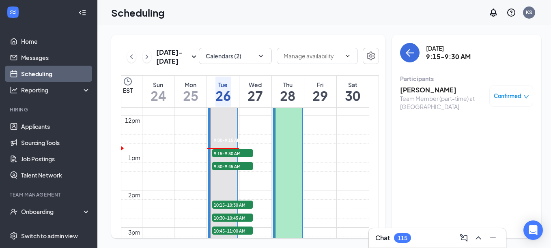
scroll to position [439, 0]
click at [420, 89] on h3 "[PERSON_NAME]" at bounding box center [442, 90] width 85 height 9
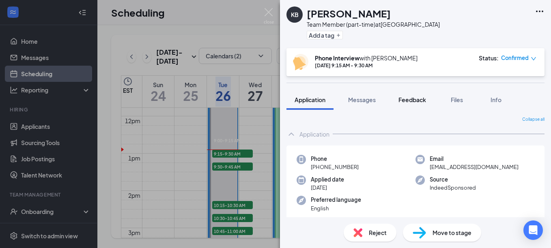
click at [422, 97] on span "Feedback" at bounding box center [412, 99] width 28 height 7
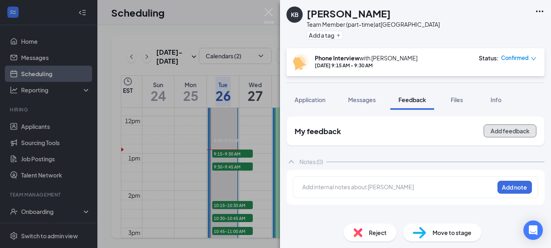
click at [515, 135] on button "Add feedback" at bounding box center [509, 130] width 53 height 13
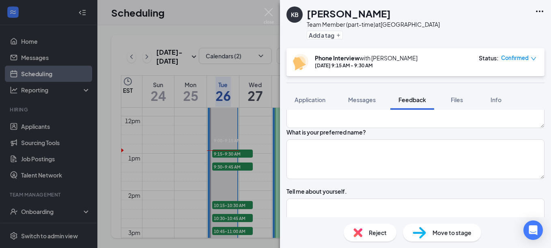
scroll to position [122, 0]
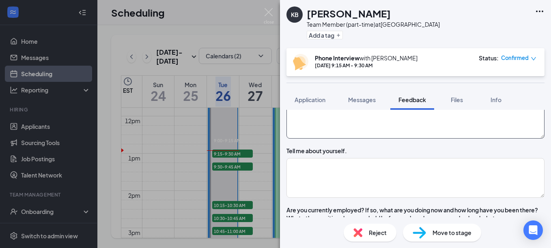
click at [321, 137] on textarea at bounding box center [415, 119] width 258 height 40
type textarea "[PERSON_NAME]"
click at [362, 192] on textarea at bounding box center [415, 178] width 258 height 40
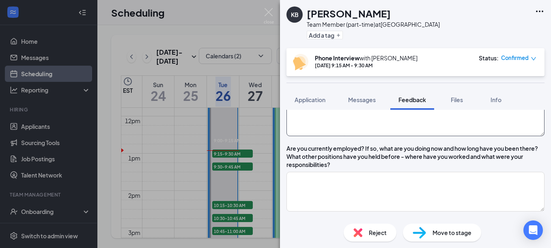
scroll to position [162, 0]
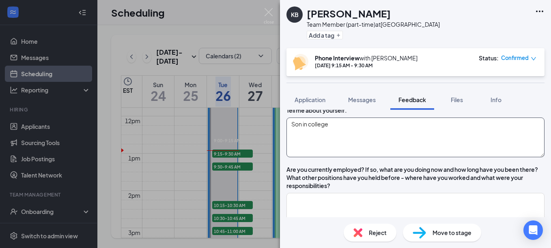
click at [310, 153] on textarea "Son in college" at bounding box center [415, 138] width 258 height 40
click at [367, 156] on textarea "Sons in college" at bounding box center [415, 138] width 258 height 40
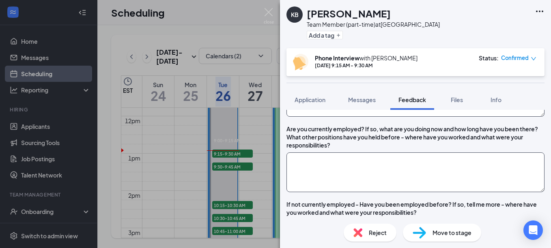
type textarea "Sons in [GEOGRAPHIC_DATA], likes to decorate shoes."
click at [399, 192] on textarea at bounding box center [415, 172] width 258 height 40
click at [349, 182] on textarea "Food City-HR" at bounding box center [415, 172] width 258 height 40
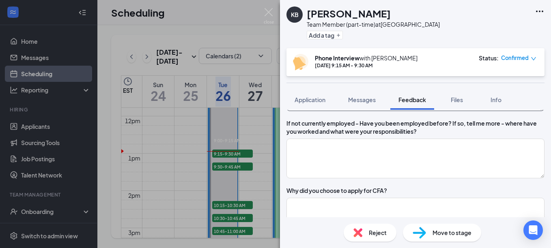
scroll to position [324, 0]
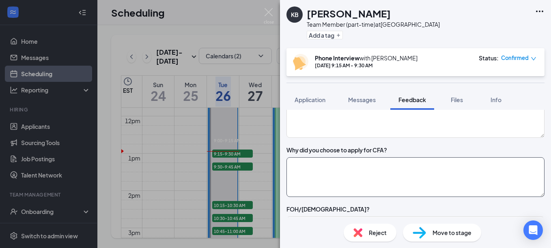
type textarea "Food City-HR"
click at [415, 197] on textarea at bounding box center [415, 177] width 258 height 40
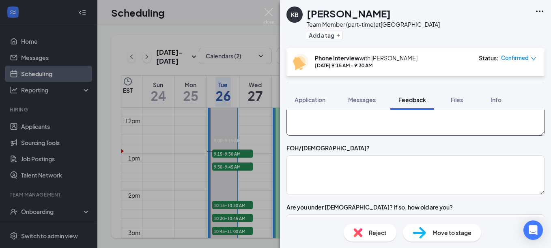
scroll to position [405, 0]
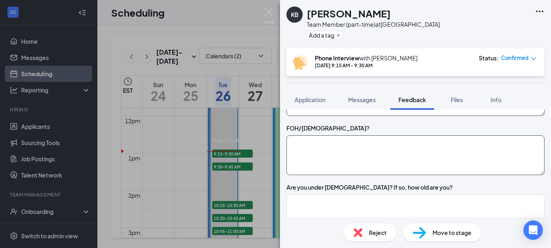
type textarea "Wants to save some money and goes there alot and enjoys the employees."
click at [390, 175] on textarea at bounding box center [415, 155] width 258 height 40
type textarea "F"
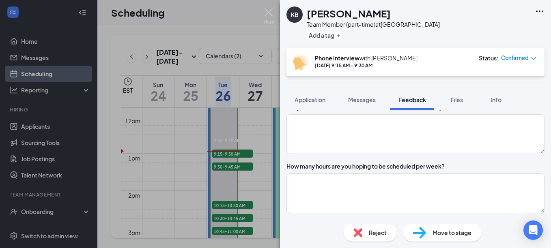
scroll to position [486, 0]
type textarea "either"
click at [403, 153] on textarea at bounding box center [415, 134] width 258 height 40
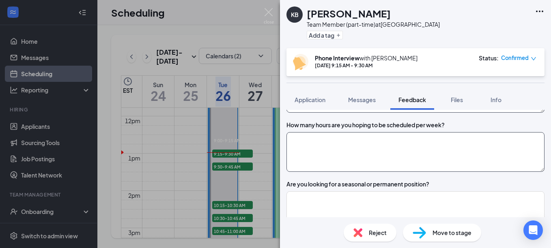
type textarea "no"
click at [381, 172] on textarea at bounding box center [415, 152] width 258 height 40
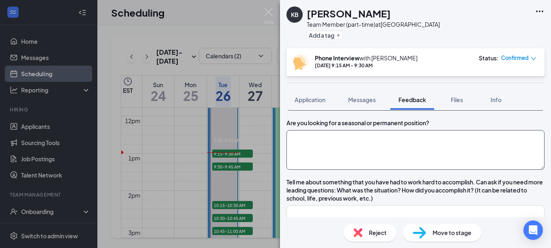
scroll to position [608, 0]
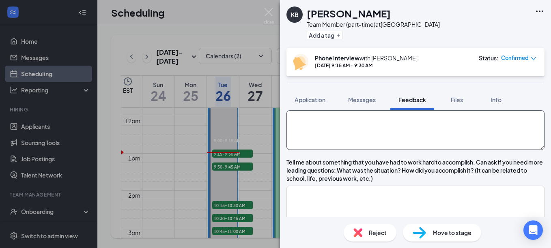
type textarea "28"
click at [345, 150] on textarea at bounding box center [415, 130] width 258 height 40
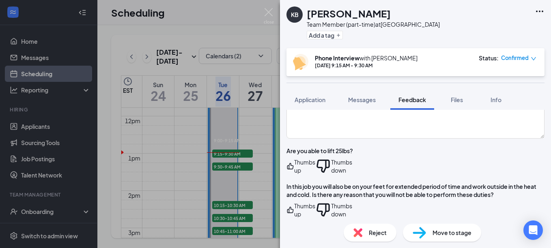
scroll to position [811, 0]
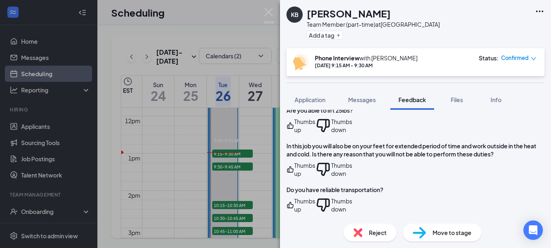
type textarea "permanent"
click at [294, 129] on icon "ThumbsUp" at bounding box center [290, 125] width 6 height 6
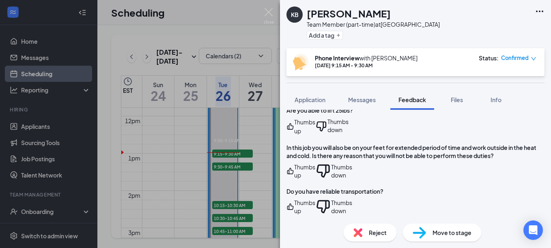
click at [294, 174] on icon "ThumbsUp" at bounding box center [290, 171] width 6 height 6
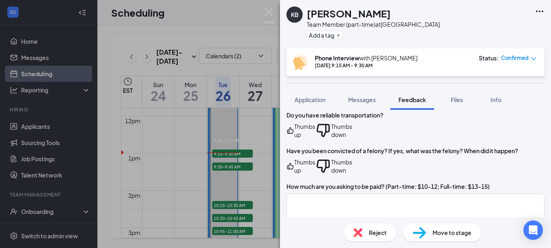
scroll to position [892, 0]
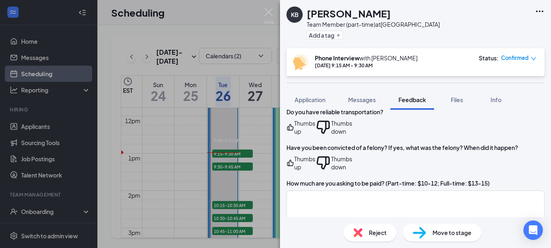
click at [294, 134] on icon "ThumbsUp" at bounding box center [290, 127] width 8 height 16
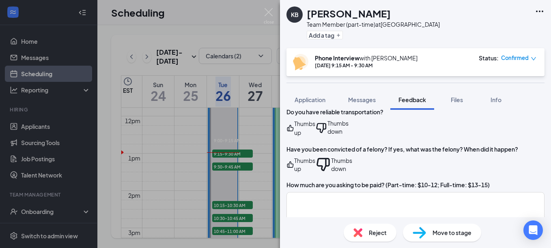
click at [294, 165] on icon "ThumbsUp" at bounding box center [290, 164] width 8 height 16
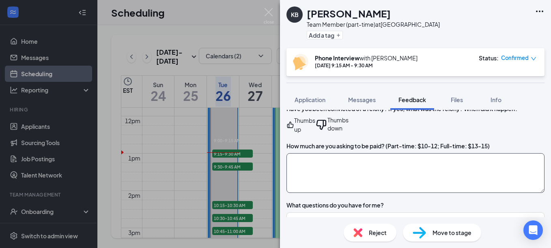
click at [364, 159] on textarea at bounding box center [415, 173] width 258 height 40
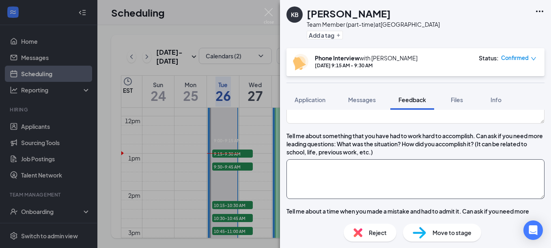
scroll to position [649, 0]
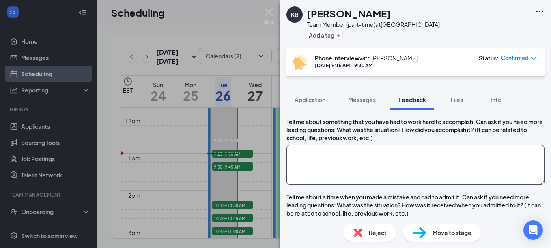
type textarea "PT:$12"
click at [390, 182] on textarea at bounding box center [415, 165] width 258 height 40
type textarea "Buying her first house, making sure her credit was good, financially sound."
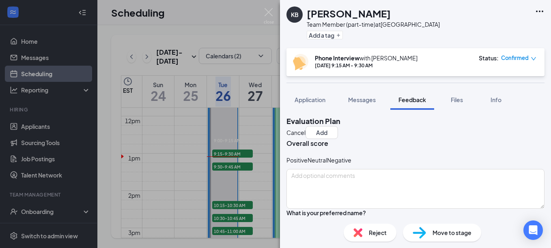
scroll to position [0, 0]
click at [286, 165] on icon "HappyFace" at bounding box center [286, 160] width 0 height 8
click at [331, 191] on textarea at bounding box center [415, 190] width 258 height 40
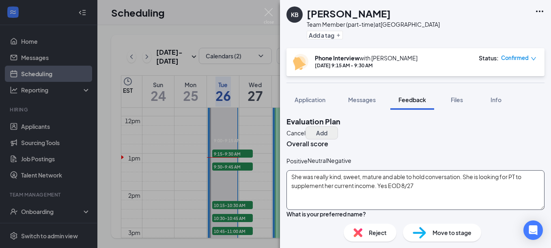
type textarea "She was really kind, sweet, mature and able to hold conversation. She is lookin…"
click at [338, 133] on button "Add" at bounding box center [321, 132] width 32 height 13
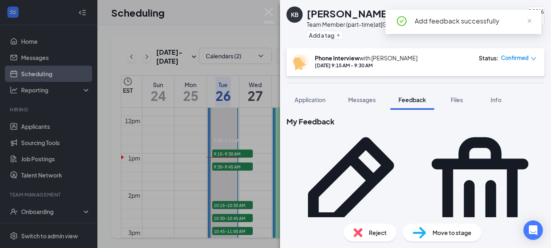
click at [443, 236] on span "Move to stage" at bounding box center [451, 232] width 39 height 9
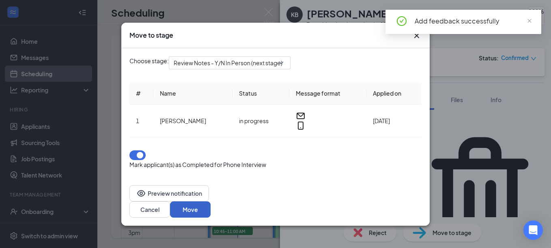
click at [210, 201] on button "Move" at bounding box center [190, 209] width 41 height 16
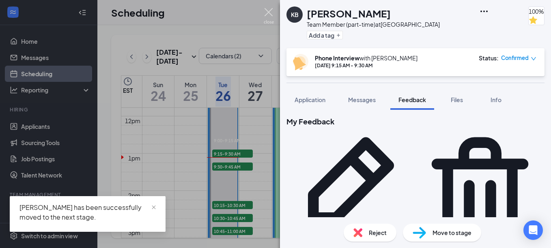
click at [270, 14] on img at bounding box center [269, 16] width 10 height 16
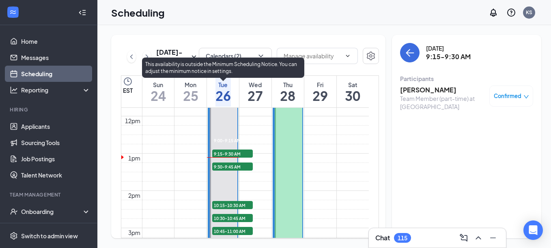
click at [232, 167] on span "9:30-9:45 AM" at bounding box center [232, 167] width 41 height 8
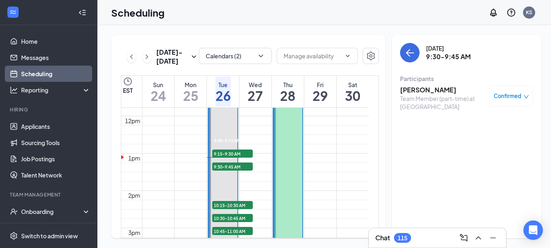
click at [422, 94] on h3 "[PERSON_NAME]" at bounding box center [442, 90] width 85 height 9
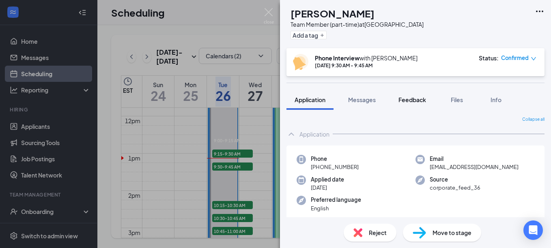
click at [415, 97] on span "Feedback" at bounding box center [412, 99] width 28 height 7
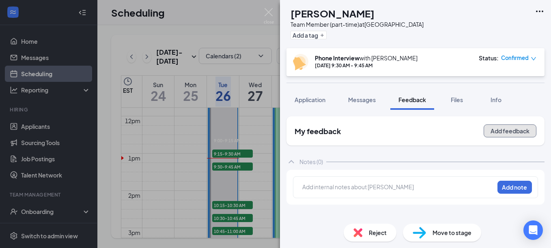
click at [515, 132] on button "Add feedback" at bounding box center [509, 130] width 53 height 13
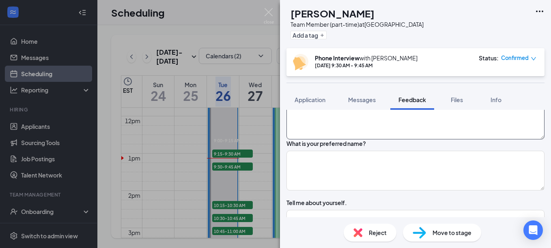
scroll to position [81, 0]
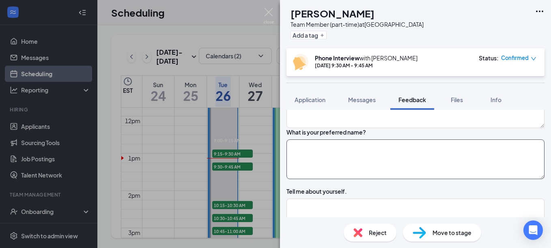
click at [381, 178] on textarea at bounding box center [415, 159] width 258 height 40
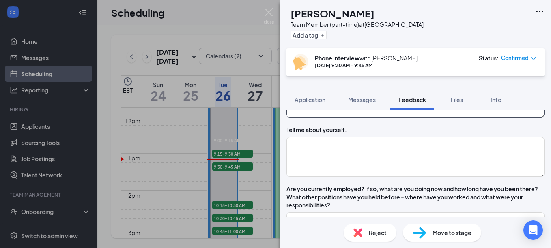
scroll to position [162, 0]
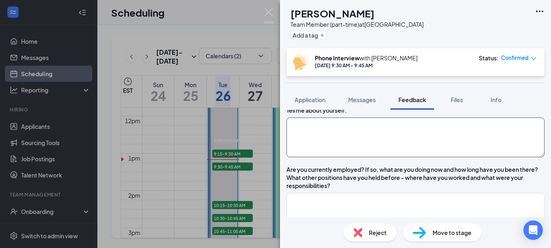
type textarea "[PERSON_NAME]"
click at [379, 157] on textarea at bounding box center [415, 138] width 258 height 40
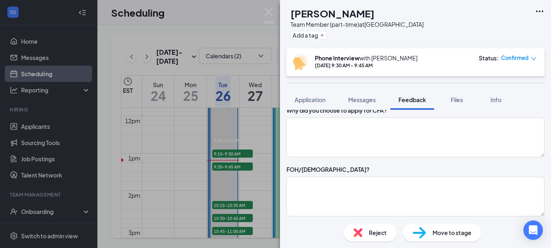
scroll to position [365, 0]
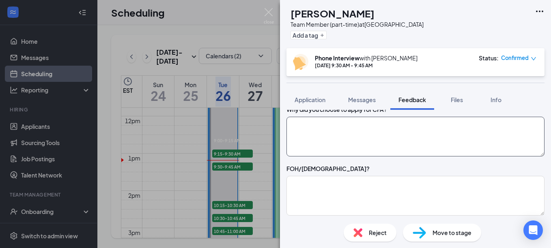
type textarea "From small town, going to UTC, Sophomore, active person, likes to read, part of…"
click at [395, 156] on textarea at bounding box center [415, 137] width 258 height 40
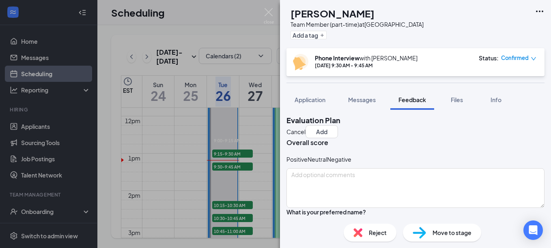
scroll to position [0, 0]
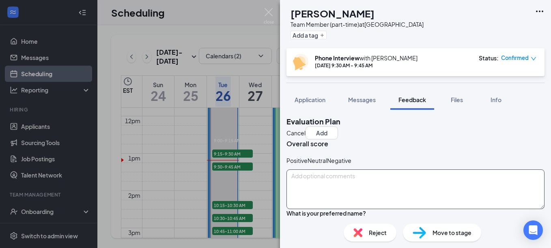
type textarea "Worked at a CFA."
click at [347, 195] on textarea at bounding box center [415, 189] width 258 height 40
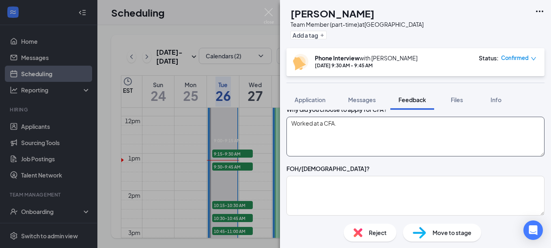
scroll to position [405, 0]
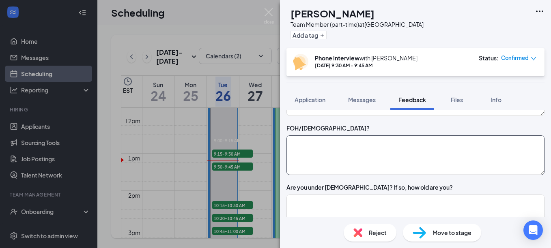
type textarea "Brother [PERSON_NAME]."
click at [375, 175] on textarea at bounding box center [415, 155] width 258 height 40
click at [375, 173] on textarea at bounding box center [415, 155] width 258 height 40
click at [375, 165] on textarea at bounding box center [415, 155] width 258 height 40
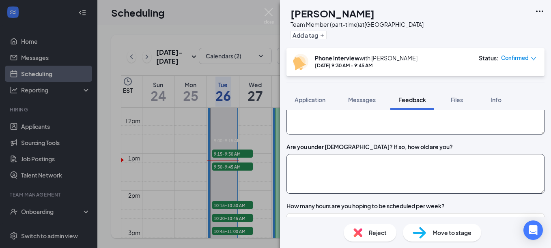
type textarea "FOH"
click at [400, 190] on textarea at bounding box center [415, 174] width 258 height 40
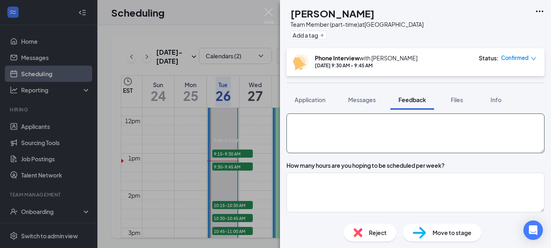
click at [379, 153] on textarea at bounding box center [415, 134] width 258 height 40
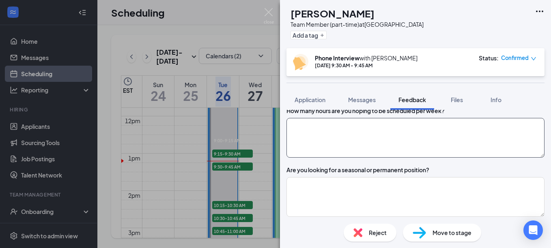
scroll to position [527, 0]
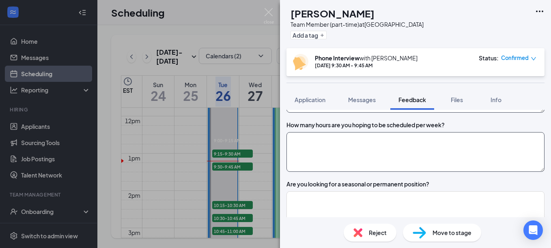
type textarea "no"
click at [407, 172] on textarea at bounding box center [415, 152] width 258 height 40
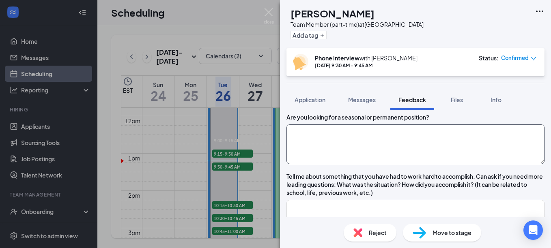
scroll to position [608, 0]
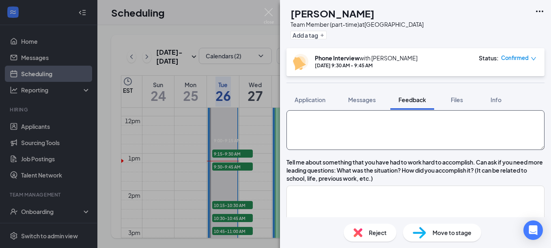
type textarea "20 hrs/wk"
click at [371, 150] on textarea at bounding box center [415, 130] width 258 height 40
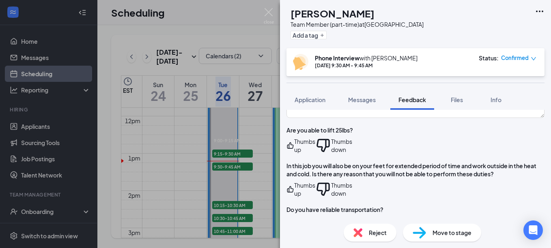
scroll to position [811, 0]
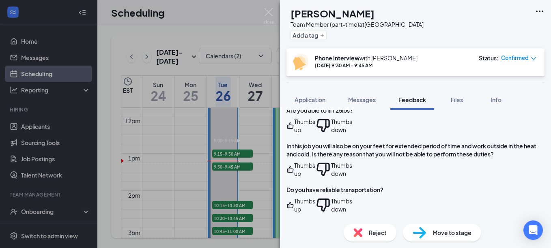
type textarea "permanent"
click at [294, 134] on icon "ThumbsUp" at bounding box center [290, 126] width 8 height 16
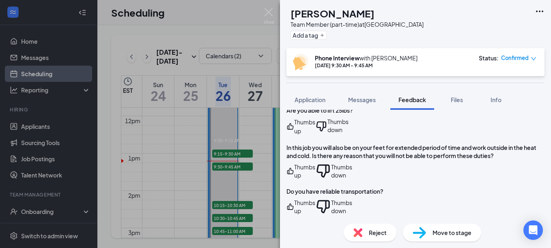
click at [294, 130] on icon "ThumbsUp" at bounding box center [290, 126] width 6 height 6
click at [294, 179] on icon "ThumbsUp" at bounding box center [290, 171] width 8 height 16
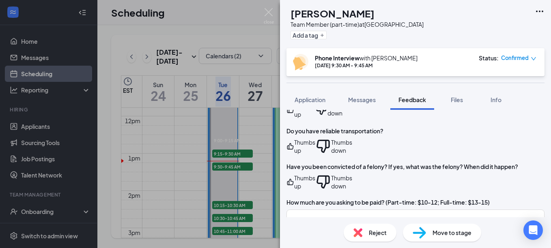
scroll to position [892, 0]
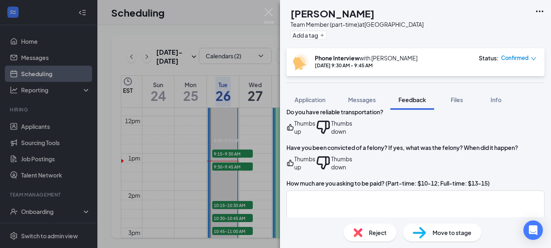
click at [294, 135] on icon "ThumbsUp" at bounding box center [290, 127] width 8 height 16
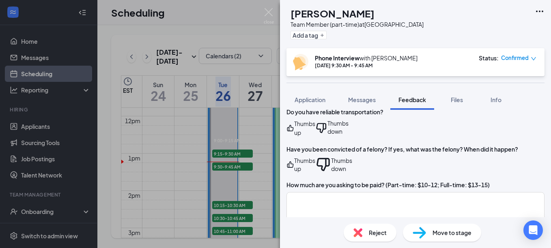
click at [294, 163] on icon "ThumbsUp" at bounding box center [290, 164] width 8 height 16
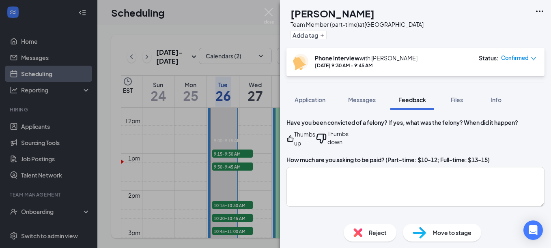
scroll to position [932, 0]
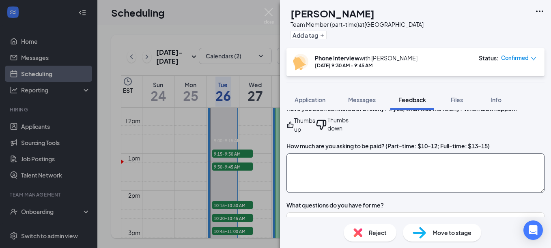
click at [375, 164] on textarea at bounding box center [415, 173] width 258 height 40
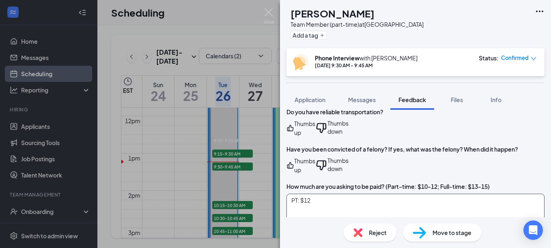
click at [333, 194] on textarea "PT: $12" at bounding box center [415, 214] width 258 height 40
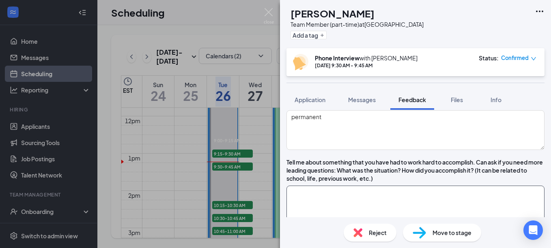
scroll to position [649, 0]
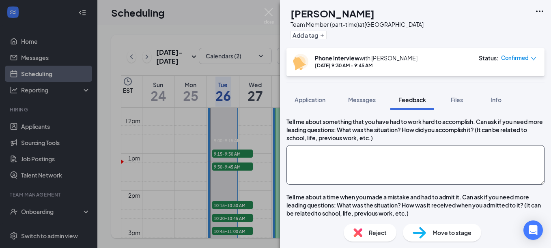
type textarea "PT: $12"
click at [415, 185] on textarea at bounding box center [415, 165] width 258 height 40
click at [394, 185] on textarea at bounding box center [415, 165] width 258 height 40
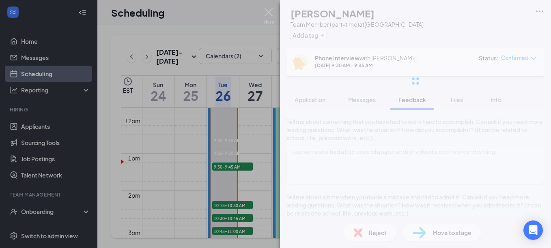
click at [508, 172] on div "ER [PERSON_NAME] Team Member (part-time) at [GEOGRAPHIC_DATA] Add a tag Phone I…" at bounding box center [415, 124] width 271 height 248
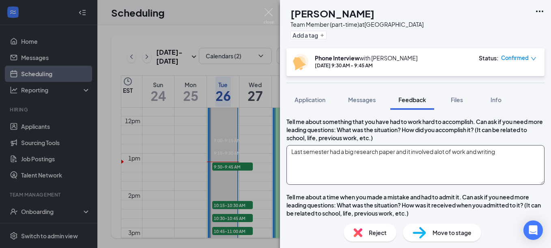
click at [513, 179] on textarea "Last semester had a big research paper and it involved alot of work and writing" at bounding box center [415, 165] width 258 height 40
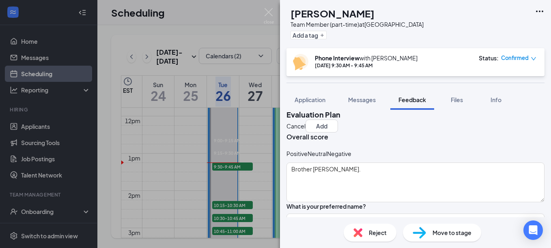
scroll to position [0, 0]
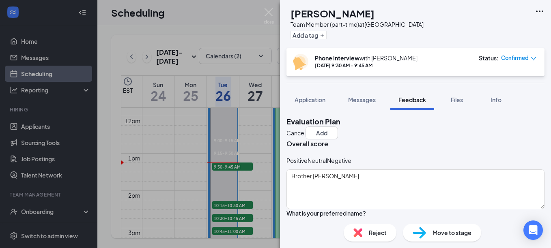
type textarea "Last semester had a big research paper and it involved alot of work and writing…"
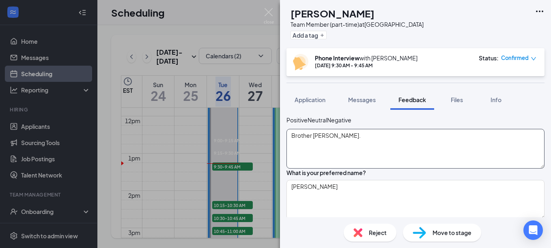
click at [387, 147] on textarea "Brother [PERSON_NAME]." at bounding box center [415, 149] width 258 height 40
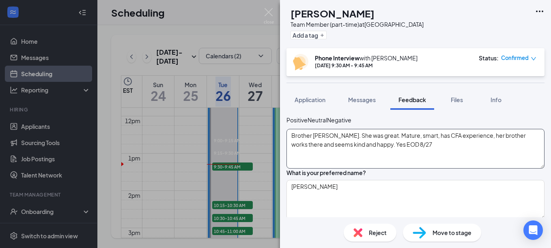
type textarea "Brother [PERSON_NAME]. She was great. Mature, smart, has CFA experience, her br…"
click at [295, 125] on icon "HappyFace" at bounding box center [291, 121] width 8 height 8
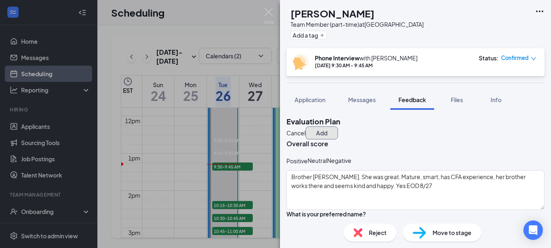
click at [338, 126] on button "Add" at bounding box center [321, 132] width 32 height 13
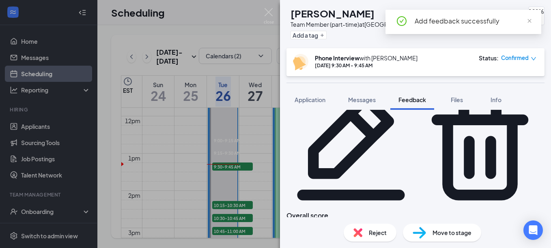
scroll to position [203, 0]
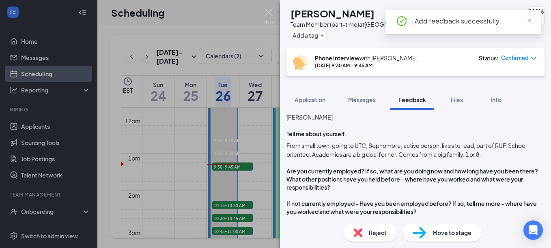
click at [462, 234] on span "Move to stage" at bounding box center [451, 232] width 39 height 9
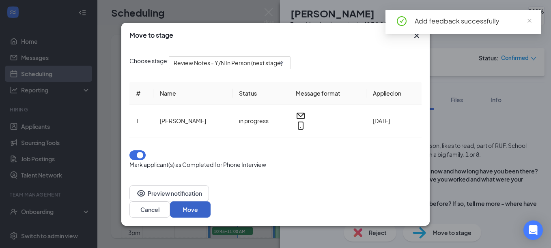
click at [210, 201] on button "Move" at bounding box center [190, 209] width 41 height 16
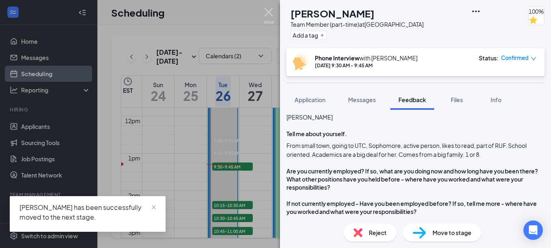
drag, startPoint x: 273, startPoint y: 13, endPoint x: 278, endPoint y: 122, distance: 109.2
click at [273, 13] on img at bounding box center [269, 16] width 10 height 16
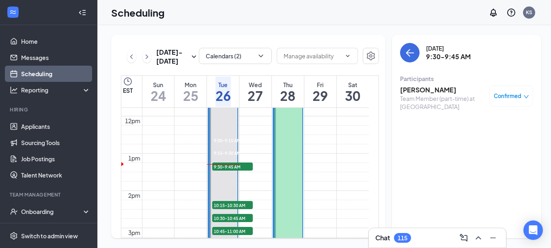
scroll to position [480, 0]
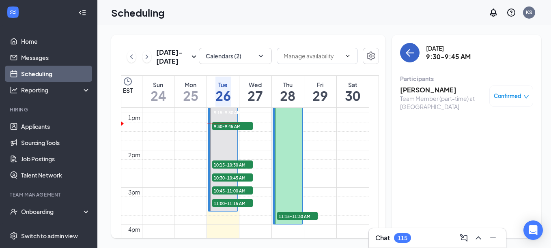
click at [405, 48] on icon "ArrowLeft" at bounding box center [410, 53] width 10 height 10
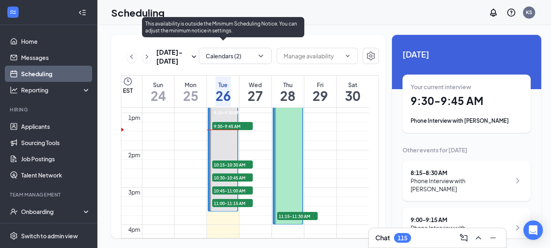
click at [244, 161] on span "10:15-10:30 AM" at bounding box center [232, 165] width 41 height 8
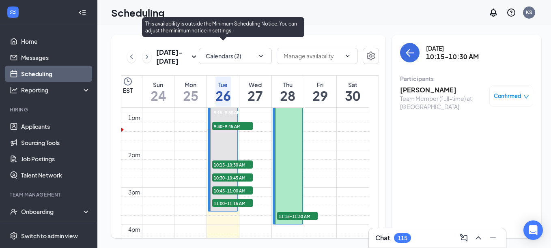
click at [243, 174] on span "10:30-10:45 AM" at bounding box center [232, 178] width 41 height 8
click at [243, 186] on span "10:45-11:00 AM" at bounding box center [232, 190] width 41 height 8
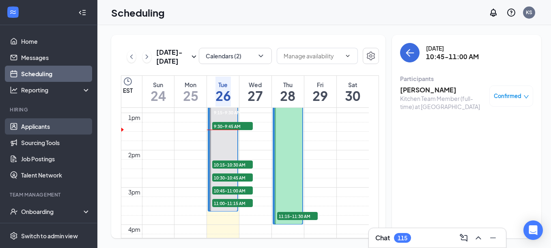
click at [43, 127] on link "Applicants" at bounding box center [55, 126] width 69 height 16
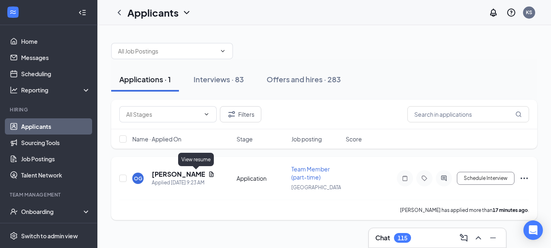
click at [208, 174] on icon "Document" at bounding box center [211, 174] width 6 height 6
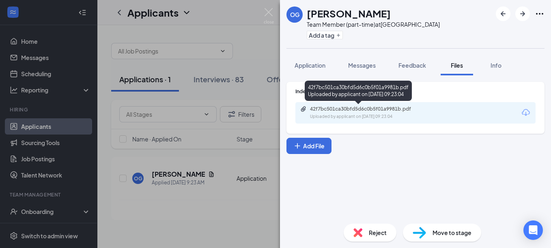
click at [362, 107] on div "42f7bc501ca30bfd5d6c0b5f01a9981b.pdf" at bounding box center [367, 109] width 114 height 6
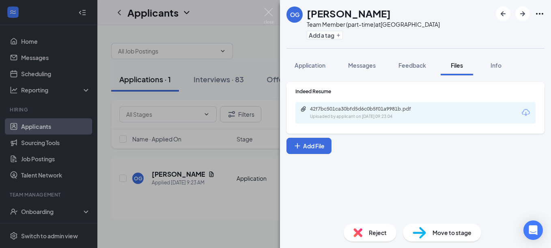
click at [441, 231] on span "Move to stage" at bounding box center [451, 232] width 39 height 9
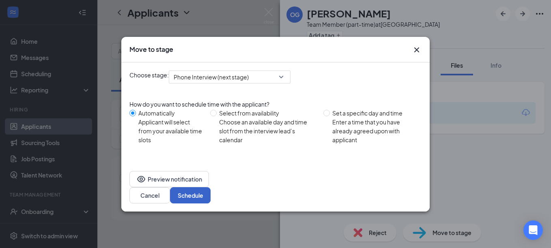
click at [210, 187] on button "Schedule" at bounding box center [190, 195] width 41 height 16
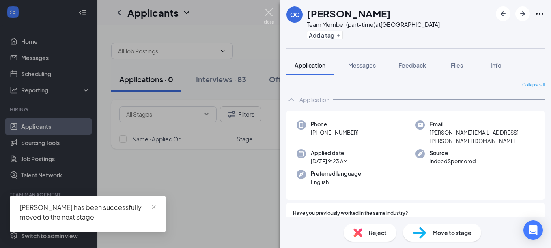
click at [270, 11] on img at bounding box center [269, 16] width 10 height 16
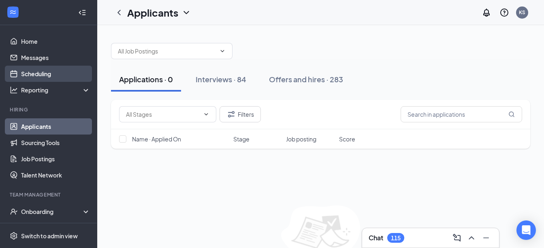
click at [56, 71] on link "Scheduling" at bounding box center [55, 74] width 69 height 16
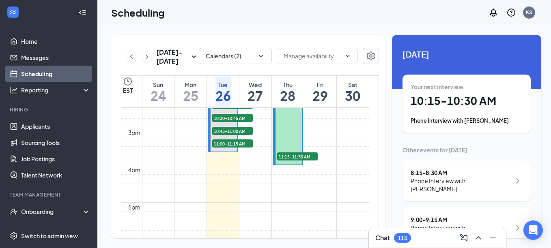
scroll to position [520, 0]
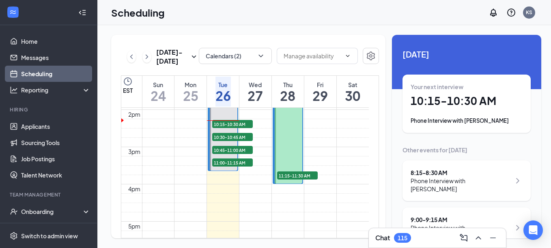
click at [481, 101] on h1 "10:15 - 10:30 AM" at bounding box center [466, 101] width 112 height 14
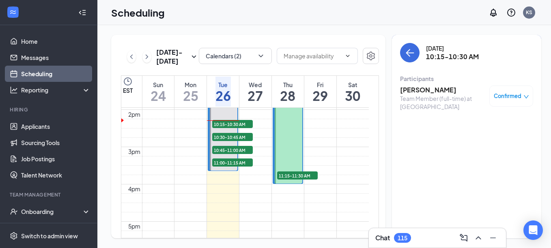
click at [423, 93] on h3 "[PERSON_NAME]" at bounding box center [442, 90] width 85 height 9
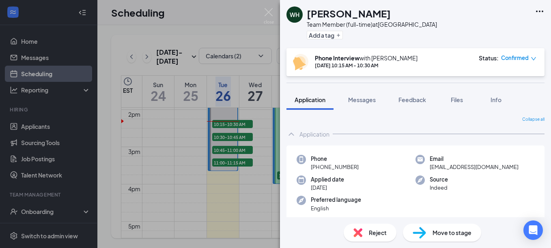
click at [422, 100] on span "Feedback" at bounding box center [412, 99] width 28 height 7
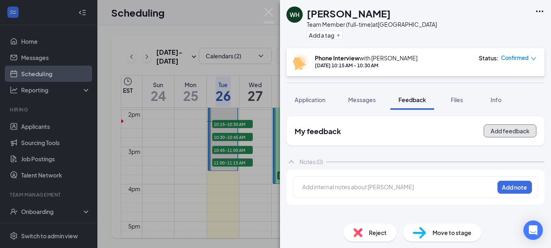
click at [510, 133] on button "Add feedback" at bounding box center [509, 130] width 53 height 13
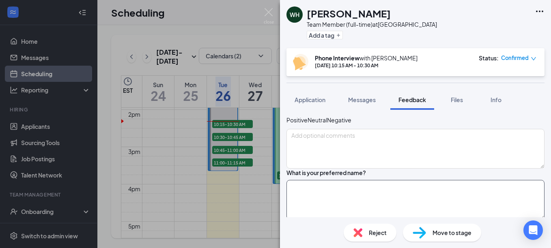
scroll to position [81, 0]
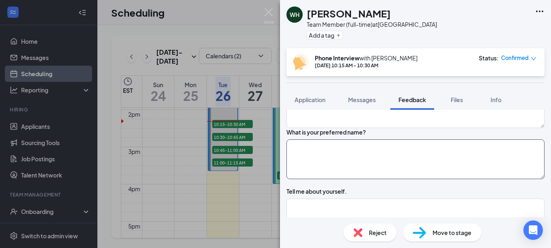
click at [371, 176] on textarea at bounding box center [415, 159] width 258 height 40
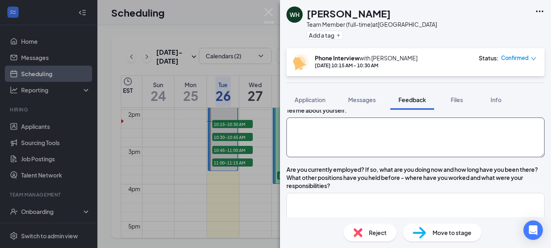
type textarea "[PERSON_NAME]"
click at [359, 157] on textarea at bounding box center [415, 138] width 258 height 40
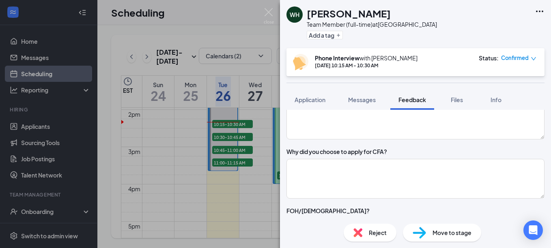
scroll to position [324, 0]
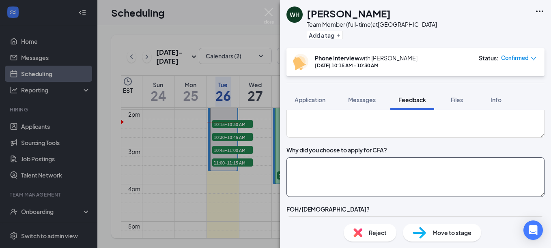
type textarea "Raised on a farm, some stuff happened and living with his mom and about to move…"
click at [415, 197] on textarea at bounding box center [415, 177] width 258 height 40
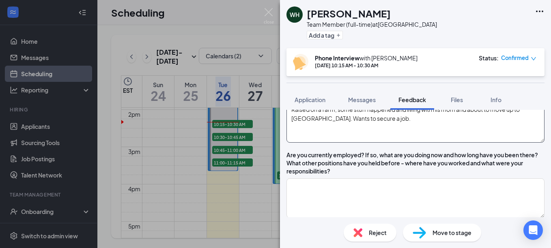
scroll to position [162, 0]
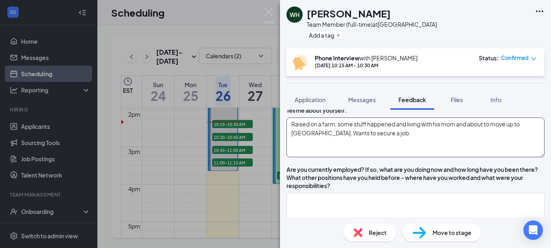
type textarea "Wants to be an operator one day. Highly religious."
click at [405, 157] on textarea "Raised on a farm, some stuff happened and living with his mom and about to move…" at bounding box center [415, 138] width 258 height 40
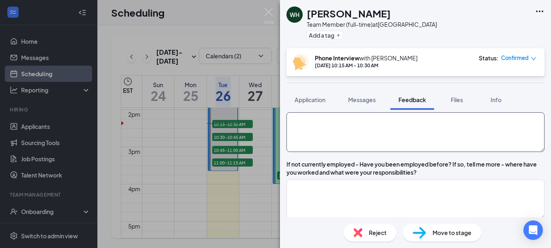
scroll to position [243, 0]
type textarea "Raised on a farm, some stuff happened and living with his mom and about to move…"
click at [362, 152] on textarea at bounding box center [415, 132] width 258 height 40
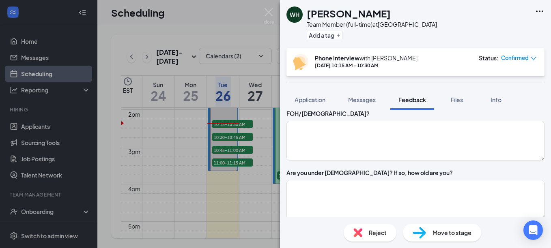
scroll to position [446, 0]
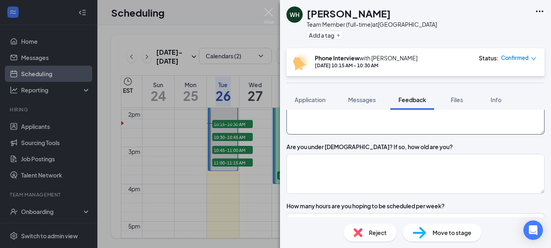
type textarea "farm"
click at [340, 135] on textarea at bounding box center [415, 115] width 258 height 40
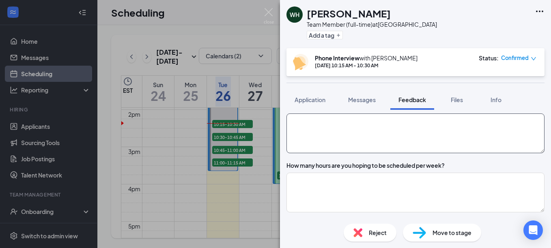
type textarea "[DEMOGRAPHIC_DATA]"
click at [393, 153] on textarea at bounding box center [415, 134] width 258 height 40
type textarea "n"
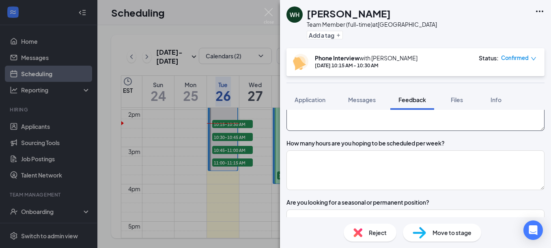
scroll to position [527, 0]
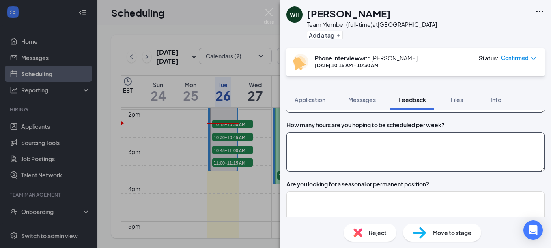
type textarea "yes, 17 yr"
click at [463, 172] on textarea at bounding box center [415, 152] width 258 height 40
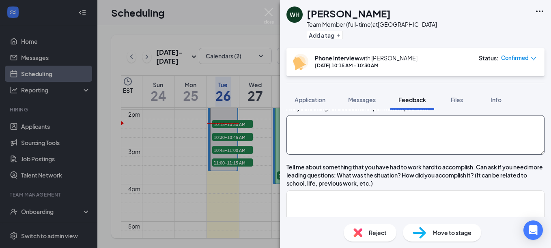
scroll to position [608, 0]
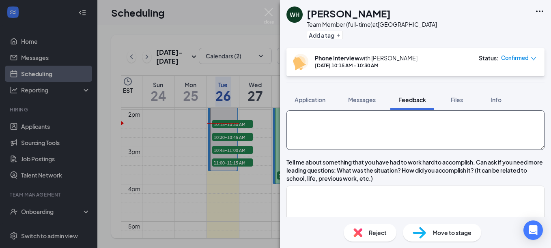
type textarea "40 hrs/wk"
click at [408, 150] on textarea at bounding box center [415, 130] width 258 height 40
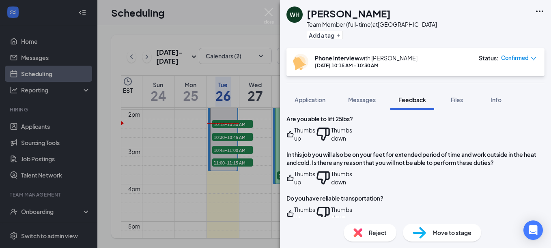
scroll to position [811, 0]
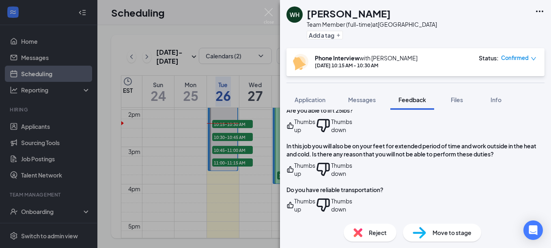
type textarea "permanent"
click at [294, 134] on icon "ThumbsUp" at bounding box center [290, 126] width 8 height 16
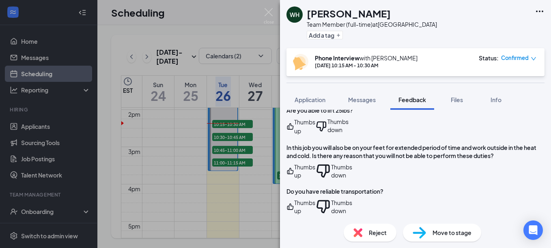
click at [294, 179] on icon "ThumbsUp" at bounding box center [290, 171] width 8 height 16
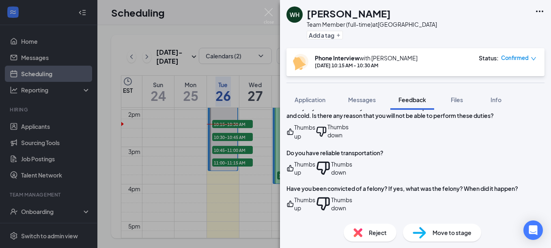
scroll to position [851, 0]
click at [294, 171] on icon "ThumbsUp" at bounding box center [290, 168] width 6 height 6
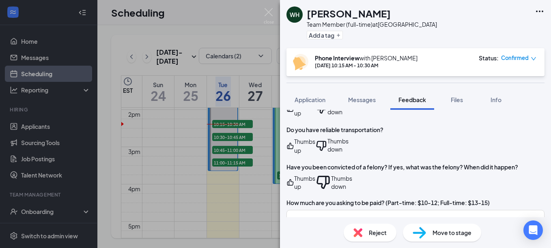
scroll to position [892, 0]
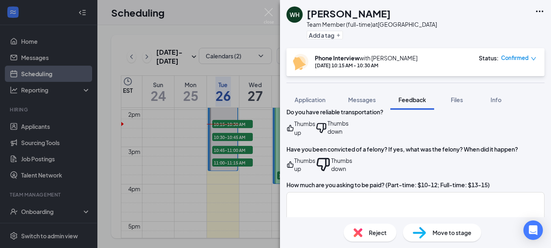
click at [294, 163] on icon "ThumbsUp" at bounding box center [290, 164] width 8 height 16
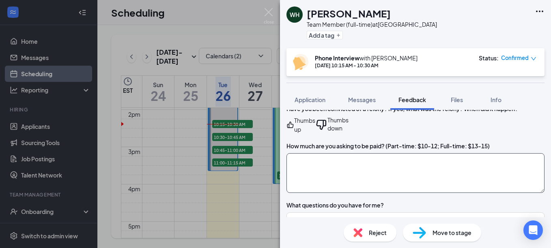
click at [416, 158] on textarea at bounding box center [415, 173] width 258 height 40
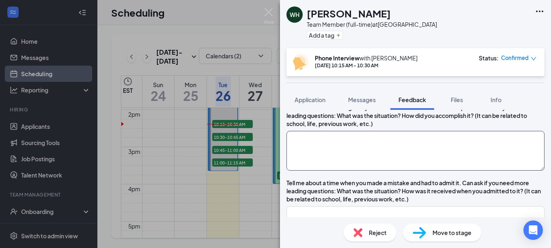
scroll to position [649, 0]
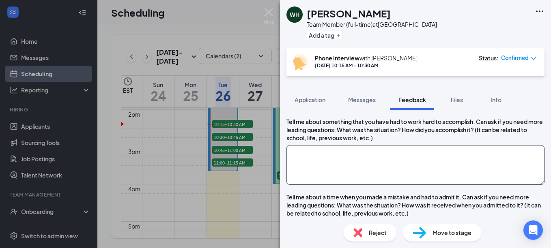
type textarea "FT:$13-$15"
click at [459, 185] on textarea at bounding box center [415, 165] width 258 height 40
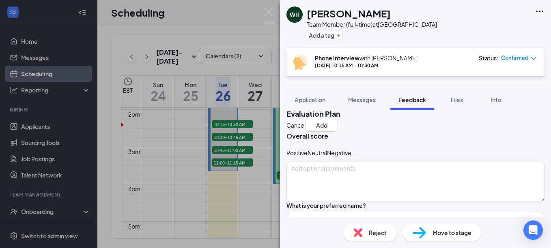
scroll to position [0, 0]
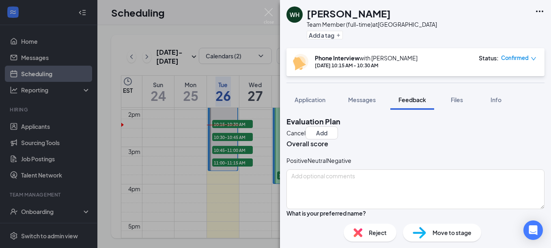
type textarea "Used to show cows. He would go outside after school and stay up late and bathe …"
click at [316, 165] on icon "NeutralFace" at bounding box center [312, 161] width 8 height 8
click at [361, 197] on textarea at bounding box center [415, 190] width 258 height 40
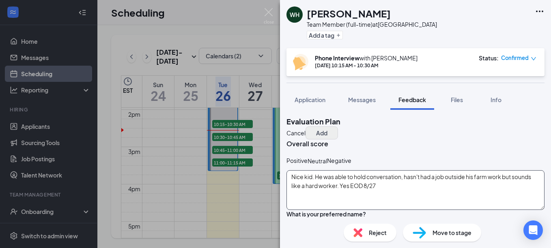
type textarea "Nice kid. He was able to hold conversation, hasn't had a job outside his farm w…"
click at [338, 127] on button "Add" at bounding box center [321, 132] width 32 height 13
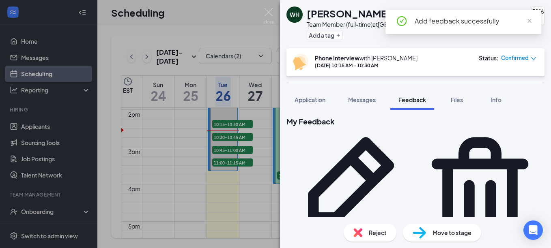
click at [464, 228] on span "Move to stage" at bounding box center [451, 232] width 39 height 9
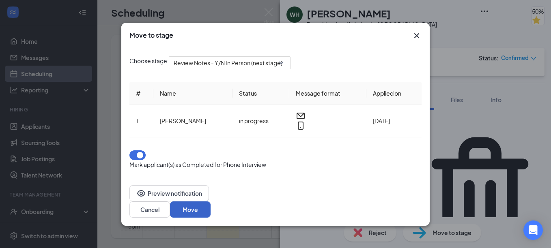
click at [210, 201] on button "Move" at bounding box center [190, 209] width 41 height 16
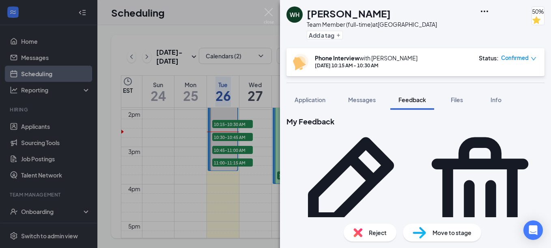
click at [453, 235] on span "Move to stage" at bounding box center [451, 232] width 39 height 9
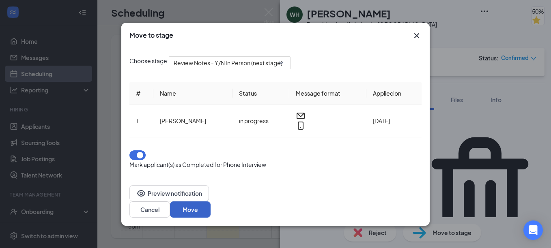
click at [210, 201] on button "Move" at bounding box center [190, 209] width 41 height 16
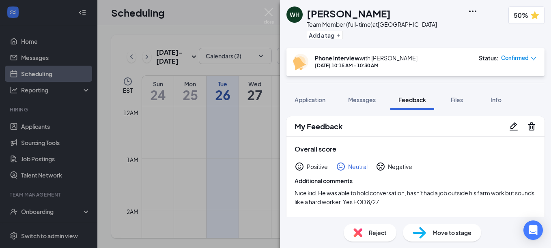
scroll to position [520, 0]
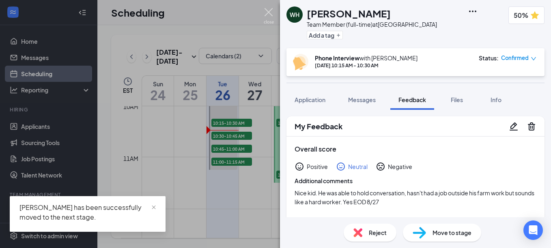
click at [270, 12] on img at bounding box center [269, 16] width 10 height 16
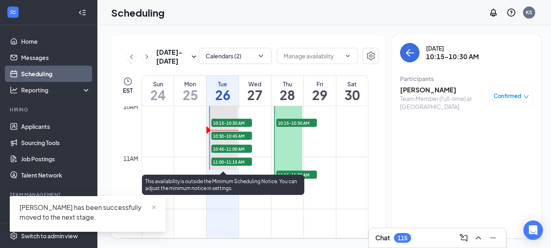
click at [230, 135] on span "10:30-10:45 AM" at bounding box center [231, 136] width 41 height 8
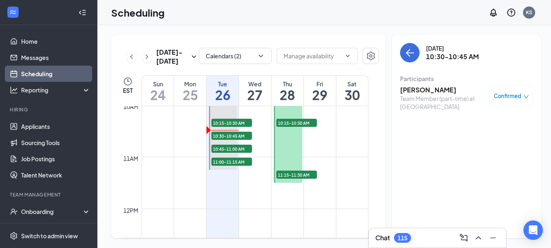
click at [433, 94] on h3 "[PERSON_NAME]" at bounding box center [442, 90] width 85 height 9
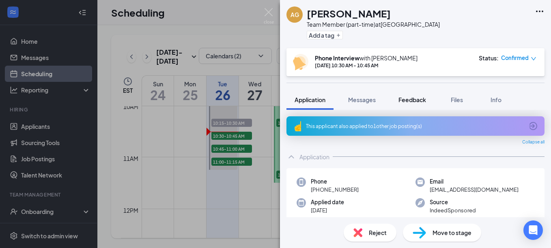
click at [414, 99] on span "Feedback" at bounding box center [412, 99] width 28 height 7
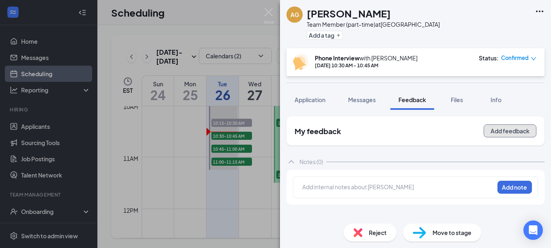
click at [514, 133] on button "Add feedback" at bounding box center [509, 130] width 53 height 13
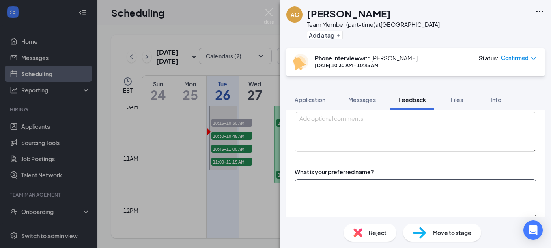
scroll to position [81, 0]
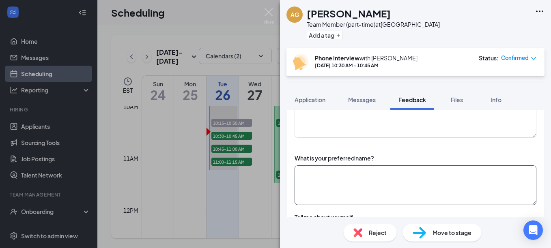
click at [358, 178] on textarea at bounding box center [415, 185] width 242 height 40
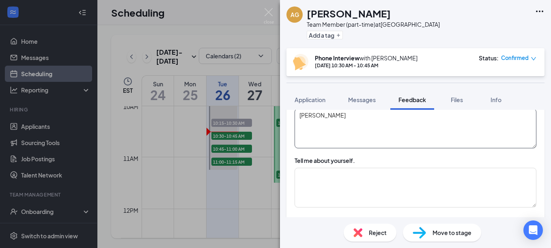
scroll to position [162, 0]
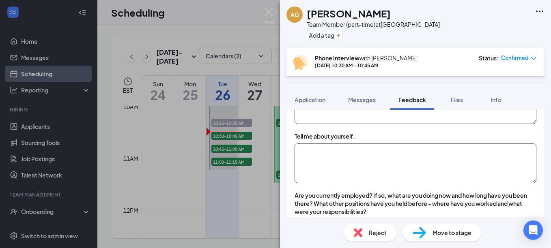
type textarea "Andrea"
click at [359, 167] on textarea at bounding box center [415, 164] width 242 height 40
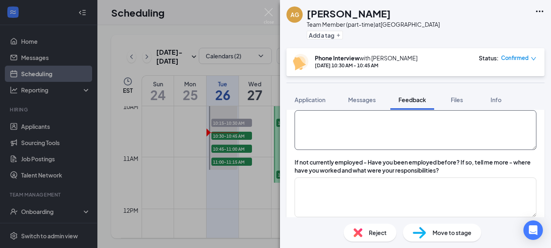
scroll to position [284, 0]
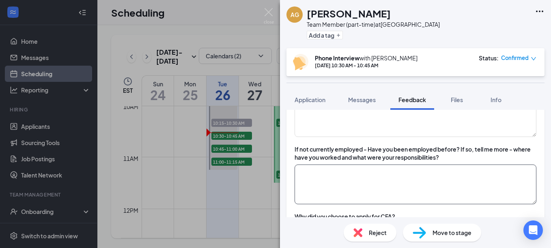
type textarea "Married for 27 yrs and divorced. She was a stay at home mom."
click at [384, 180] on textarea at bounding box center [415, 185] width 242 height 40
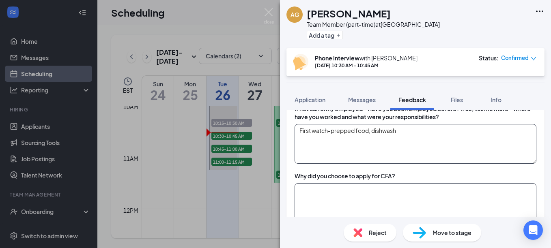
type textarea "First watch-prepped food, dishwash"
click at [441, 188] on textarea at bounding box center [415, 203] width 242 height 40
click at [371, 193] on textarea at bounding box center [415, 203] width 242 height 40
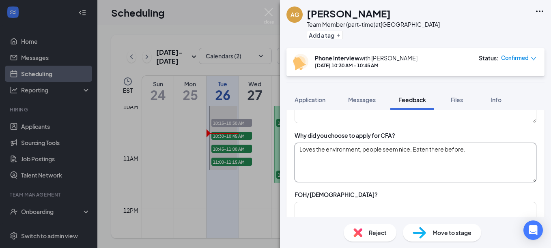
scroll to position [405, 0]
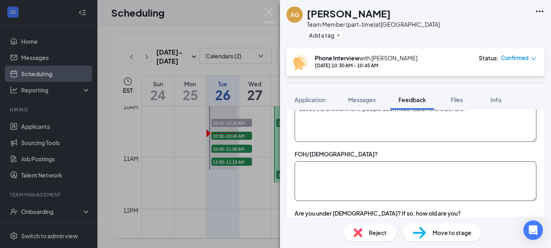
type textarea "Loves the environment, people seem nice. Eaten there before."
click at [367, 181] on textarea at bounding box center [415, 181] width 242 height 40
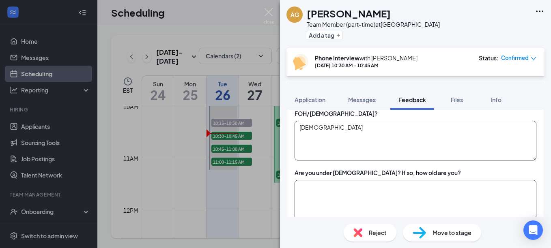
scroll to position [486, 0]
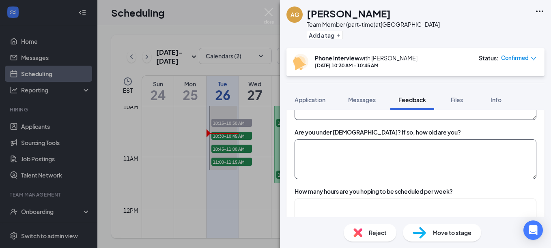
type textarea "[DEMOGRAPHIC_DATA]"
click at [409, 167] on textarea at bounding box center [415, 159] width 242 height 40
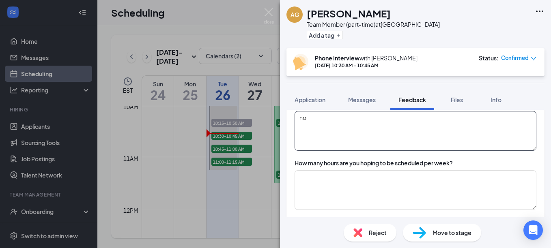
scroll to position [527, 0]
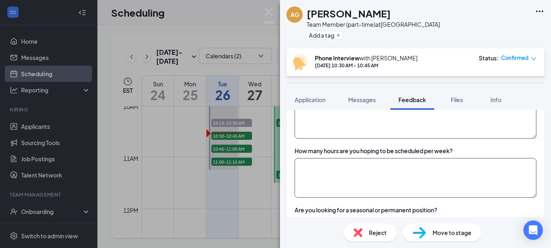
type textarea "no"
click at [399, 171] on textarea at bounding box center [415, 178] width 242 height 40
type textarea "F"
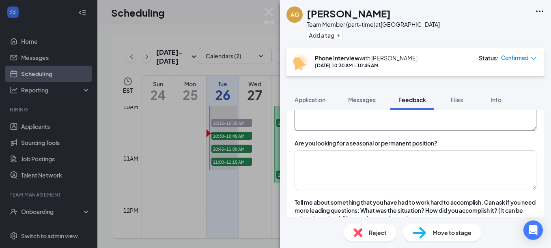
scroll to position [608, 0]
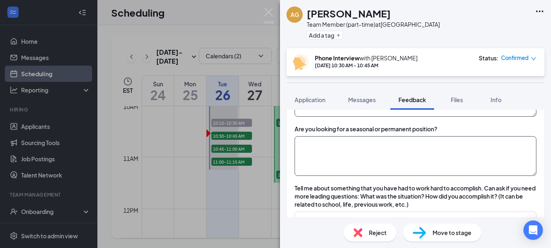
type textarea "FT: 35+"
click at [401, 153] on textarea at bounding box center [415, 156] width 242 height 40
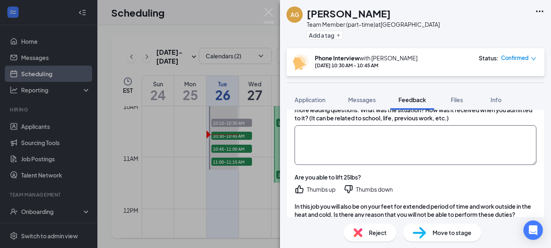
scroll to position [770, 0]
type textarea "permanent"
click at [299, 188] on icon "ThumbsUp" at bounding box center [299, 189] width 10 height 10
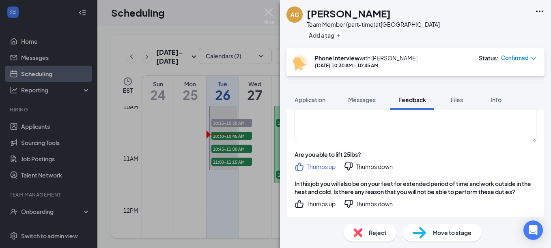
scroll to position [811, 0]
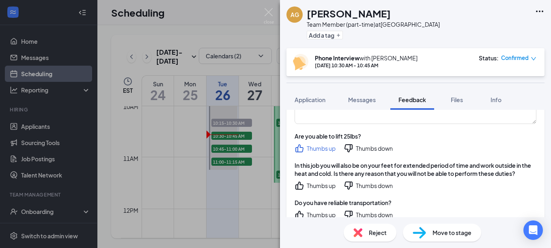
click at [301, 186] on icon "ThumbsUp" at bounding box center [299, 186] width 10 height 10
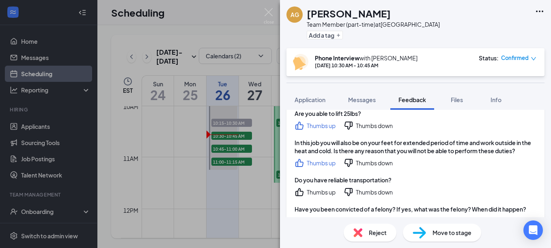
scroll to position [851, 0]
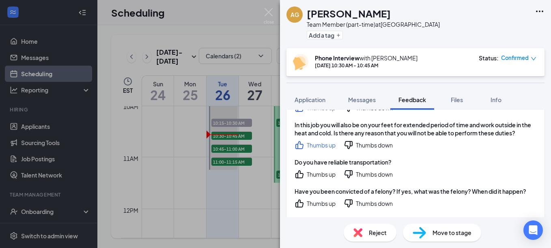
click at [297, 172] on icon "ThumbsUp" at bounding box center [299, 174] width 10 height 10
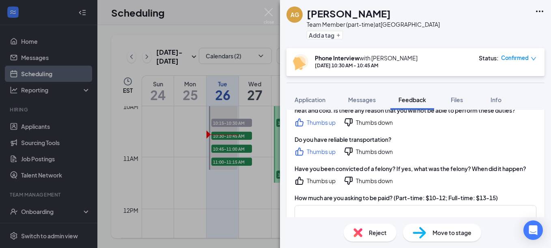
scroll to position [892, 0]
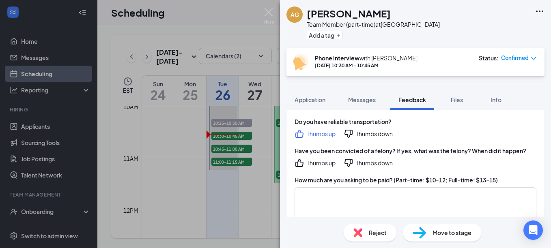
click at [298, 165] on icon "ThumbsUp" at bounding box center [299, 163] width 10 height 10
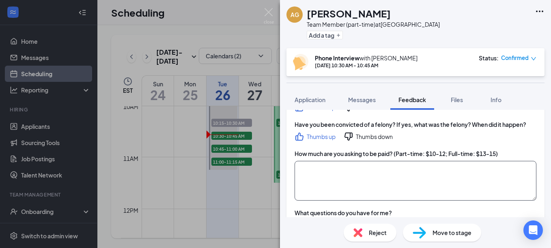
scroll to position [932, 0]
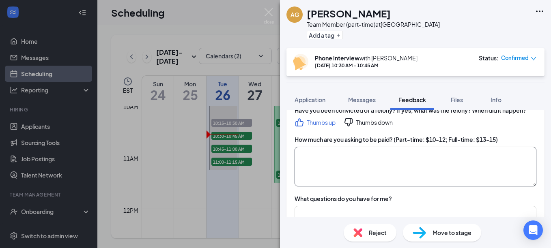
click at [417, 156] on textarea at bounding box center [415, 167] width 242 height 40
type textarea "F"
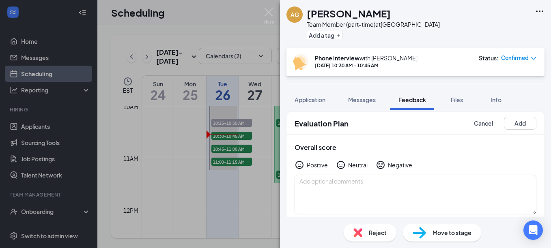
scroll to position [0, 0]
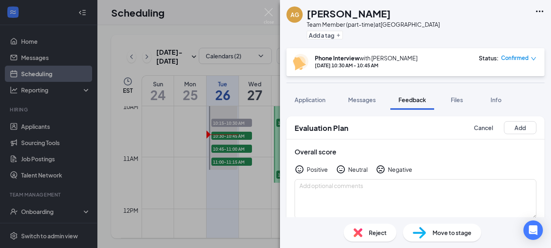
type textarea "FT: $13"
click at [299, 170] on icon "HappyFace" at bounding box center [299, 170] width 10 height 10
click at [344, 173] on icon "NeutralFace" at bounding box center [341, 170] width 10 height 10
click at [345, 186] on textarea at bounding box center [415, 199] width 242 height 40
type textarea "h"
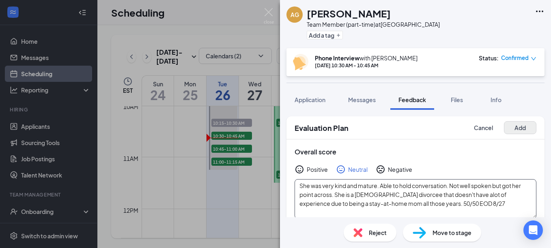
type textarea "She was very kind and mature. Able to hold conversation. Not well spoken but go…"
click at [519, 125] on button "Add" at bounding box center [520, 127] width 32 height 13
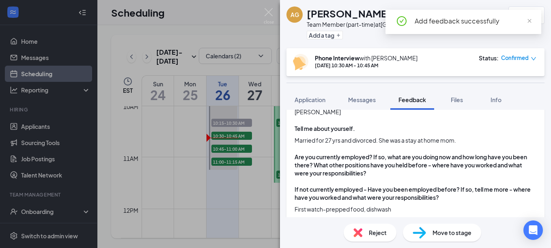
scroll to position [162, 0]
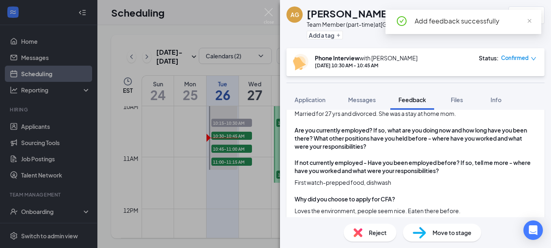
click at [465, 236] on span "Move to stage" at bounding box center [451, 232] width 39 height 9
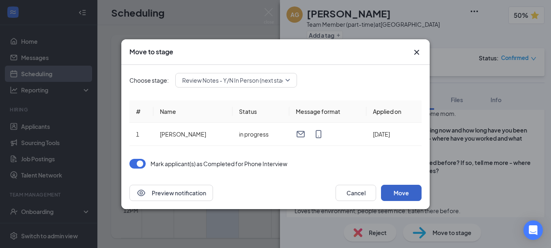
click at [405, 195] on button "Move" at bounding box center [401, 193] width 41 height 16
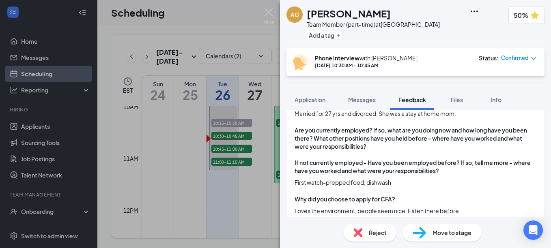
click at [465, 230] on span "Move to stage" at bounding box center [451, 232] width 39 height 9
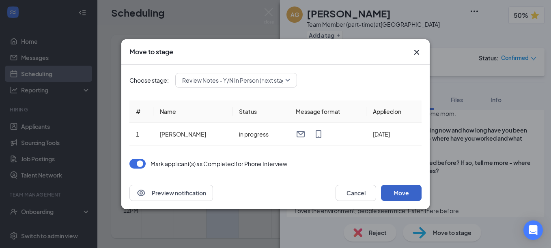
click at [409, 193] on button "Move" at bounding box center [401, 193] width 41 height 16
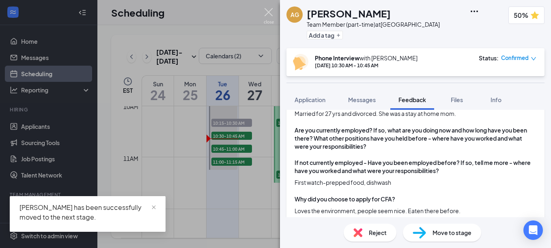
click at [267, 11] on img at bounding box center [269, 16] width 10 height 16
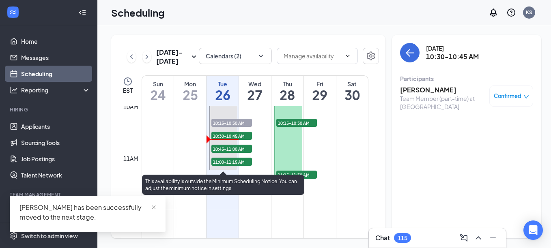
click at [232, 149] on span "10:45-11:00 AM" at bounding box center [231, 149] width 41 height 8
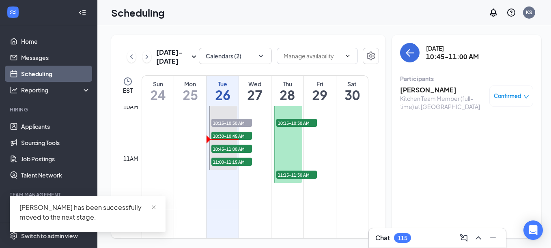
click at [416, 90] on h3 "[PERSON_NAME]" at bounding box center [442, 90] width 85 height 9
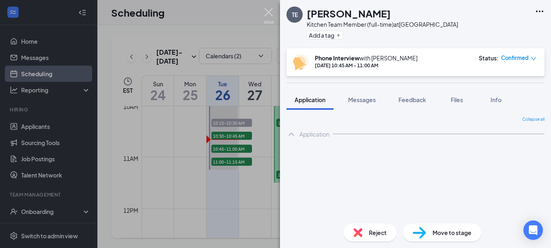
click at [268, 12] on img at bounding box center [269, 16] width 10 height 16
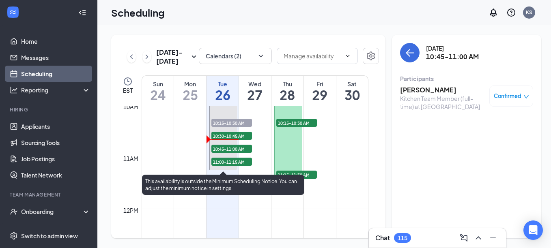
click at [238, 163] on span "11:00-11:15 AM" at bounding box center [231, 162] width 41 height 8
click at [226, 145] on span "10:45-11:00 AM" at bounding box center [231, 149] width 41 height 8
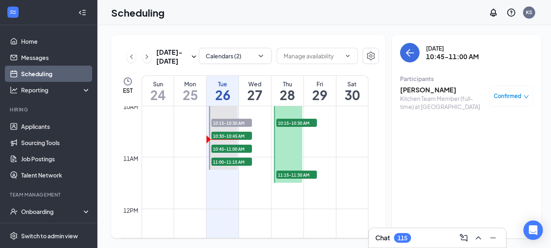
click at [426, 90] on h3 "[PERSON_NAME]" at bounding box center [442, 90] width 85 height 9
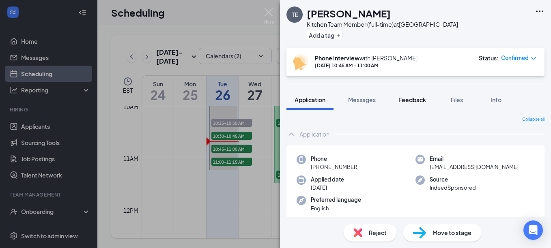
click at [415, 99] on span "Feedback" at bounding box center [412, 99] width 28 height 7
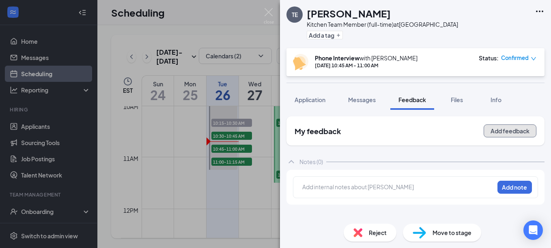
click at [496, 131] on button "Add feedback" at bounding box center [509, 130] width 53 height 13
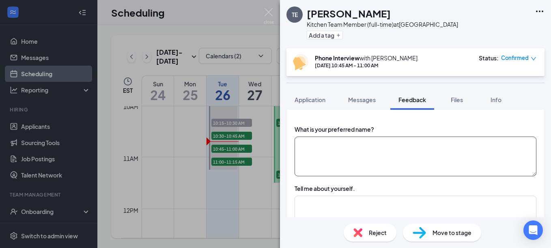
scroll to position [122, 0]
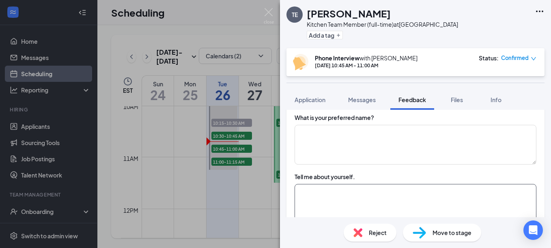
click at [358, 198] on textarea at bounding box center [415, 204] width 242 height 40
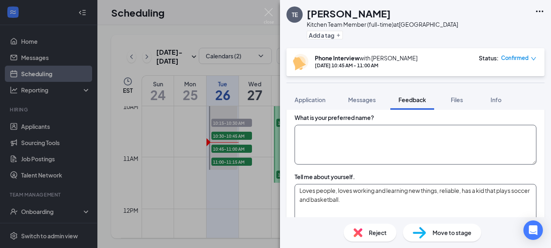
type textarea "Loves people, loves working and learning new things, reliable, has a kid that p…"
click at [353, 139] on textarea at bounding box center [415, 145] width 242 height 40
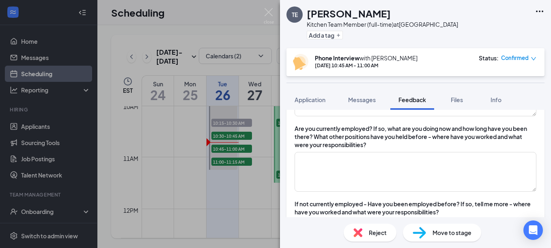
scroll to position [243, 0]
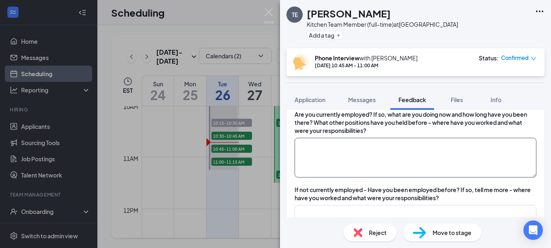
type textarea "Tanisha"
click at [348, 160] on textarea at bounding box center [415, 158] width 242 height 40
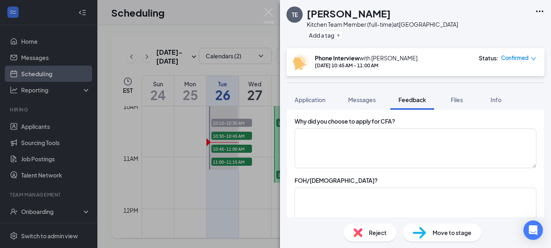
scroll to position [365, 0]
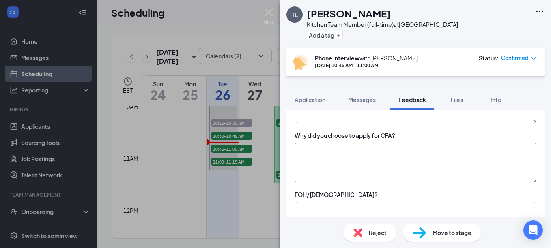
click at [354, 156] on textarea at bounding box center [415, 163] width 242 height 40
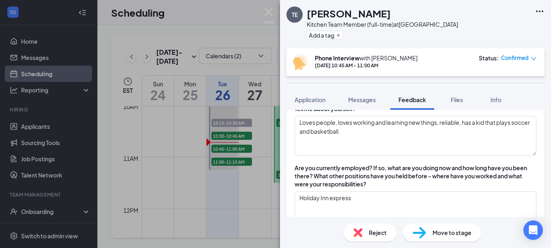
scroll to position [203, 0]
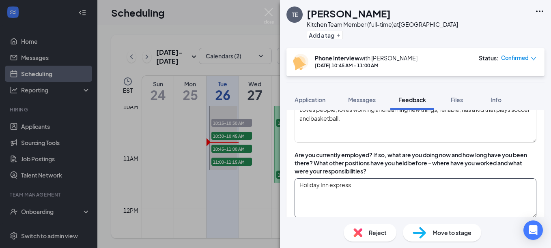
click at [366, 191] on textarea "Holiday Inn express" at bounding box center [415, 198] width 242 height 40
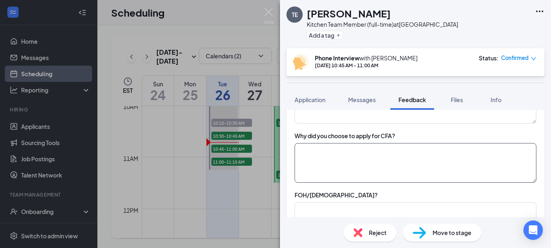
scroll to position [365, 0]
type textarea "Holiday Inn express-6 yrs"
click at [361, 169] on textarea at bounding box center [415, 163] width 242 height 40
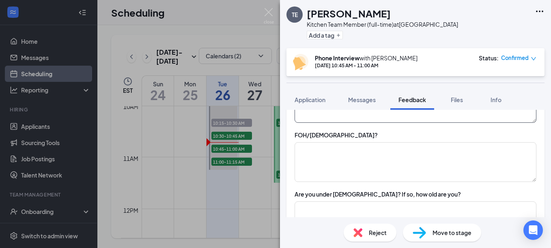
scroll to position [405, 0]
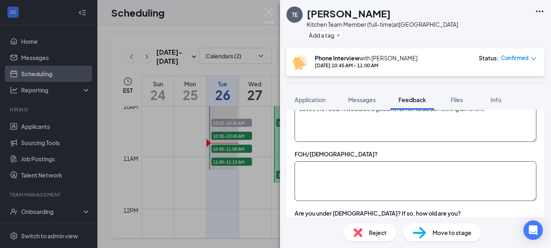
type textarea "Loves the food. It would be a good fit for her to do something different."
click at [469, 166] on textarea at bounding box center [415, 181] width 242 height 40
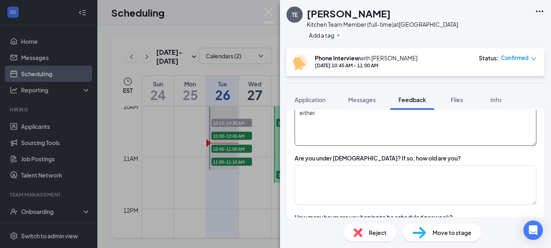
scroll to position [486, 0]
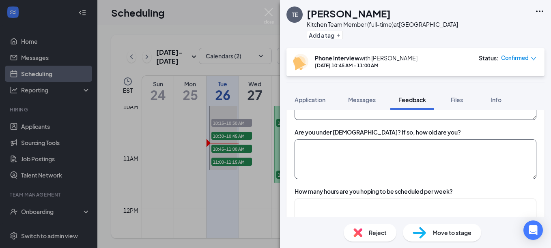
type textarea "either"
click at [369, 145] on textarea at bounding box center [415, 159] width 242 height 40
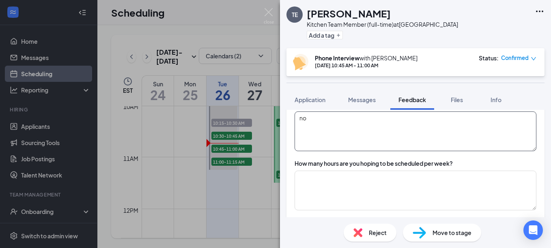
scroll to position [527, 0]
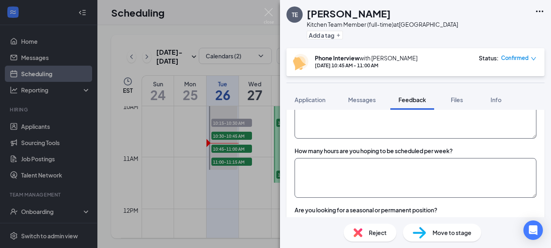
type textarea "no"
click at [366, 166] on textarea at bounding box center [415, 178] width 242 height 40
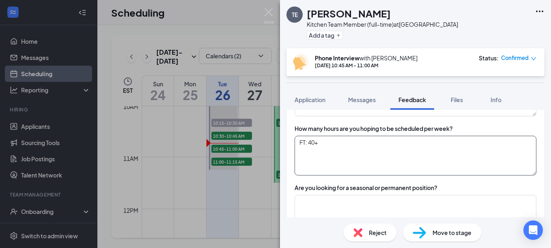
scroll to position [568, 0]
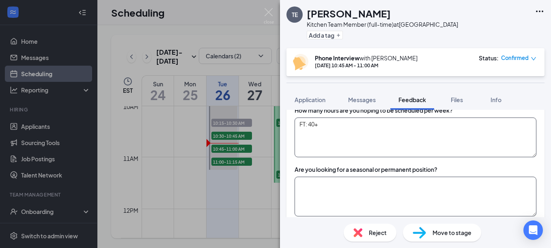
type textarea "FT: 40+"
click at [414, 186] on textarea at bounding box center [415, 197] width 242 height 40
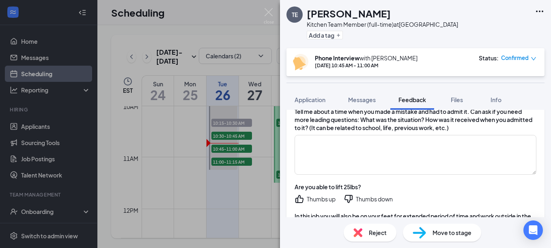
scroll to position [811, 0]
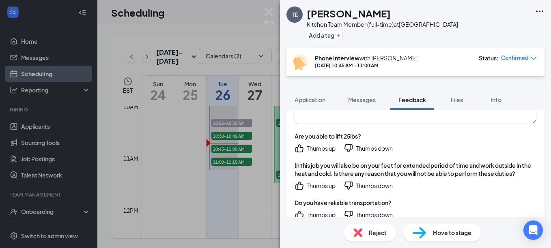
type textarea "permanent"
click at [301, 150] on icon "ThumbsUp" at bounding box center [299, 149] width 10 height 10
click at [297, 188] on icon "ThumbsUp" at bounding box center [299, 186] width 10 height 10
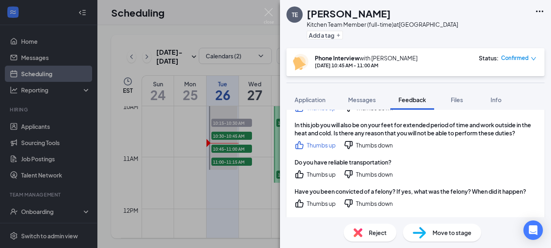
click at [298, 170] on icon "ThumbsUp" at bounding box center [299, 174] width 10 height 10
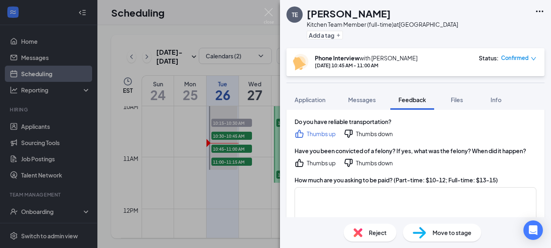
click at [299, 162] on icon "ThumbsUp" at bounding box center [299, 163] width 10 height 10
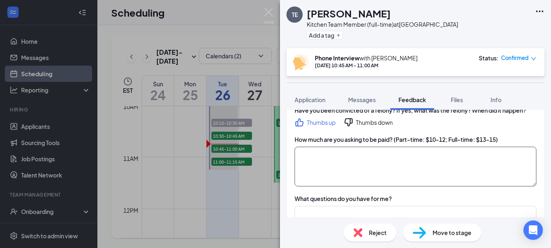
click at [365, 160] on textarea at bounding box center [415, 167] width 242 height 40
click at [387, 152] on textarea at bounding box center [415, 167] width 242 height 40
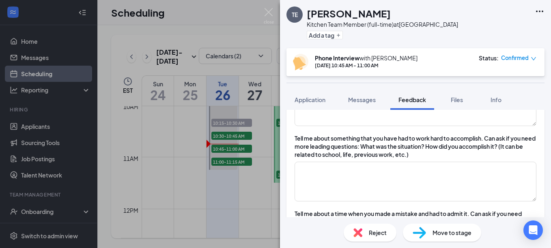
scroll to position [649, 0]
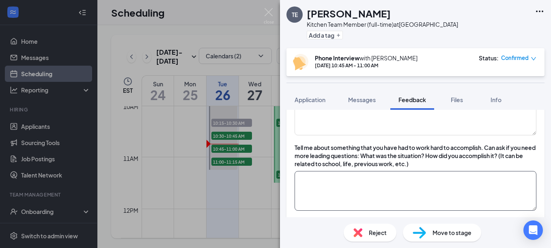
type textarea "FT:$13-$15"
click at [415, 181] on textarea at bounding box center [415, 191] width 242 height 40
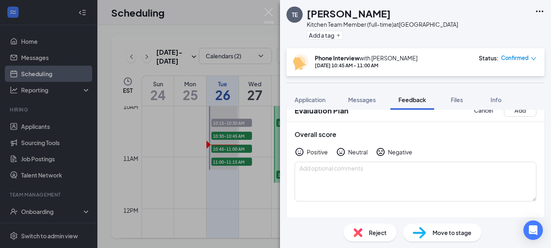
scroll to position [0, 0]
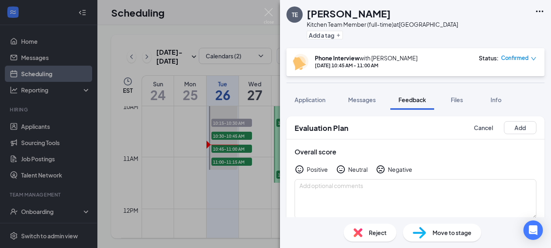
type textarea "Getting her son to graduate high school. Being a single mom and having 3 kids a…"
click at [300, 173] on icon "HappyFace" at bounding box center [299, 169] width 8 height 8
click at [309, 184] on textarea at bounding box center [415, 199] width 242 height 40
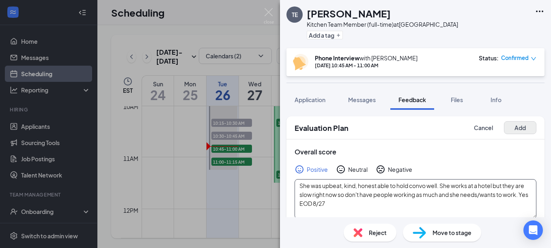
type textarea "She was upbeat, kind, honest able to hold convo well. She works at a hotel but …"
click at [517, 127] on button "Add" at bounding box center [520, 127] width 32 height 13
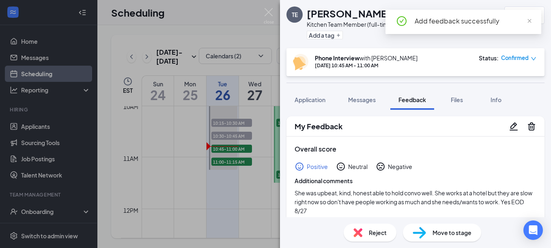
scroll to position [122, 0]
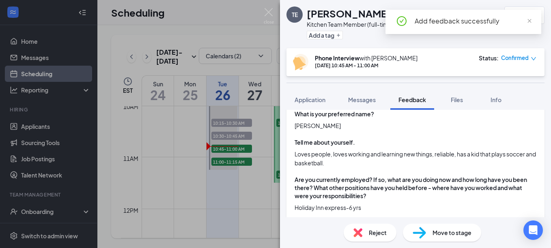
click at [463, 236] on span "Move to stage" at bounding box center [451, 232] width 39 height 9
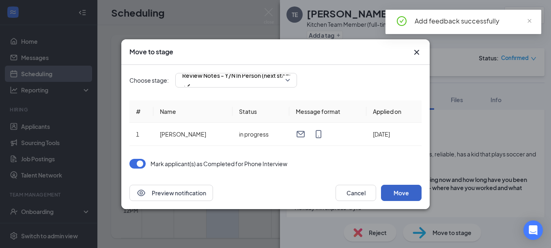
click at [411, 193] on button "Move" at bounding box center [401, 193] width 41 height 16
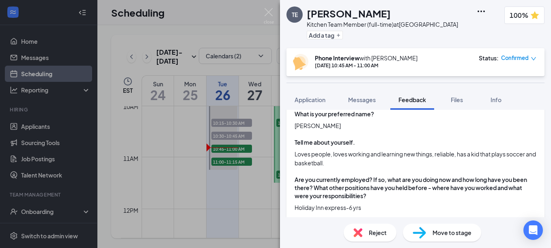
click at [438, 229] on span "Move to stage" at bounding box center [451, 232] width 39 height 9
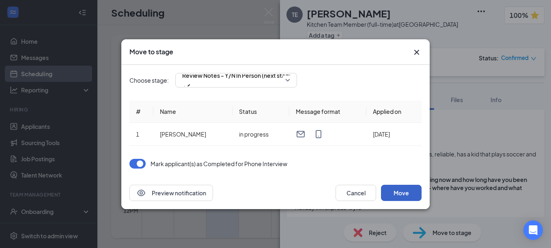
click at [405, 196] on button "Move" at bounding box center [401, 193] width 41 height 16
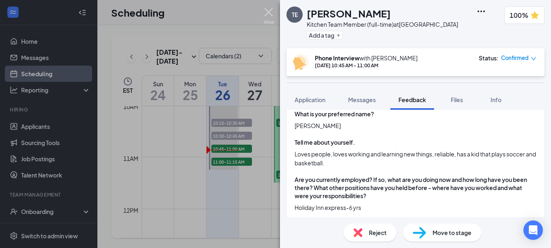
click at [267, 9] on img at bounding box center [269, 16] width 10 height 16
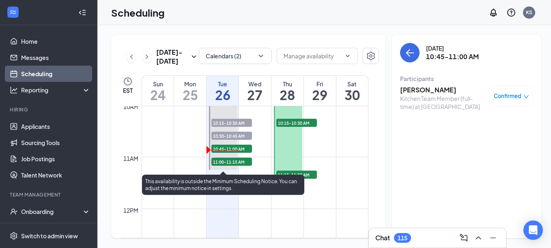
click at [235, 162] on span "11:00-11:15 AM" at bounding box center [231, 162] width 41 height 8
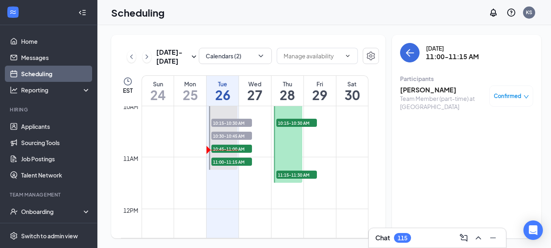
click at [410, 90] on h3 "Michael Dews" at bounding box center [442, 90] width 85 height 9
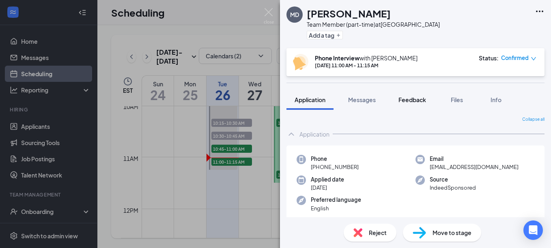
click at [420, 97] on span "Feedback" at bounding box center [412, 99] width 28 height 7
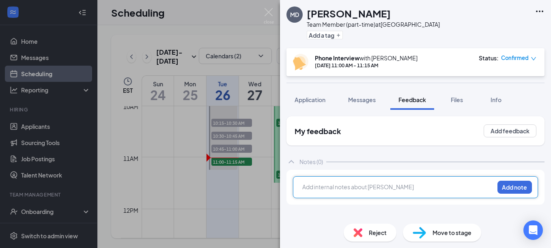
click at [396, 185] on div at bounding box center [397, 187] width 191 height 9
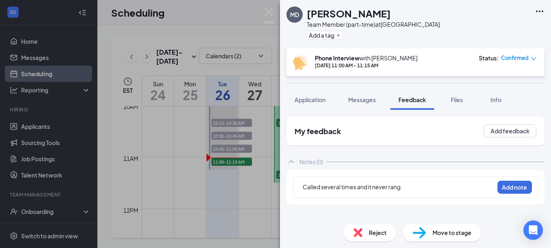
click at [521, 57] on span "Confirmed" at bounding box center [515, 58] width 28 height 8
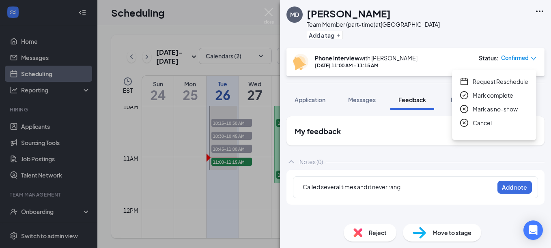
click at [411, 145] on div "My feedback Add feedback" at bounding box center [415, 130] width 258 height 29
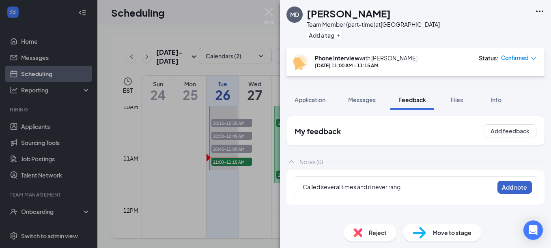
click at [515, 188] on button "Add note" at bounding box center [514, 187] width 34 height 13
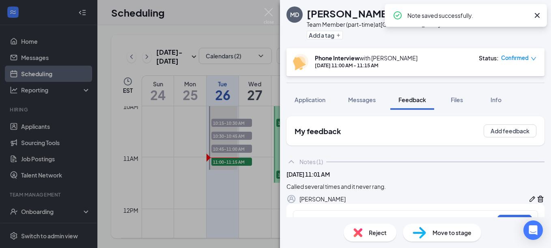
click at [525, 58] on span "Confirmed" at bounding box center [515, 58] width 28 height 8
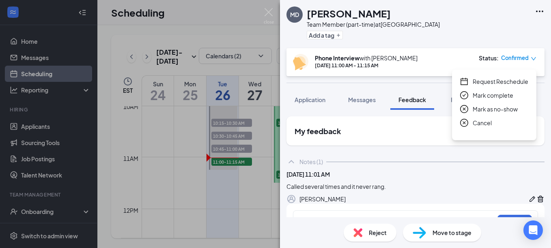
click at [496, 107] on span "Mark as no-show" at bounding box center [494, 109] width 45 height 9
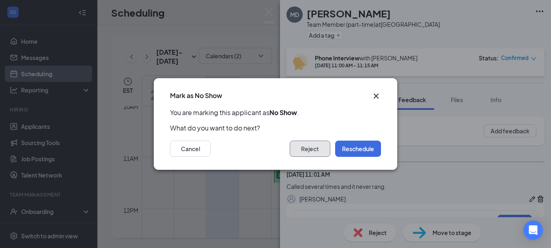
click at [313, 150] on button "Reject" at bounding box center [309, 149] width 41 height 16
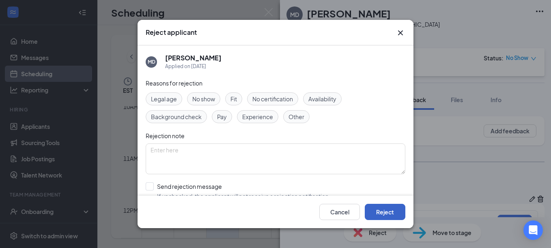
click at [398, 211] on button "Reject" at bounding box center [384, 212] width 41 height 16
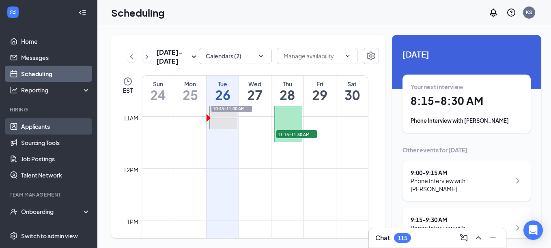
click at [47, 123] on link "Applicants" at bounding box center [55, 126] width 69 height 16
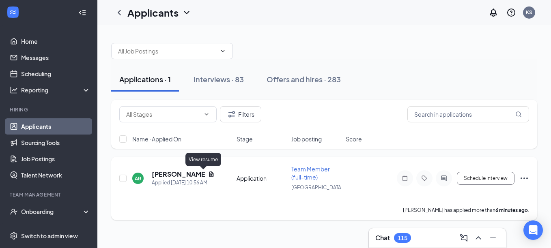
click at [208, 174] on icon "Document" at bounding box center [211, 174] width 6 height 6
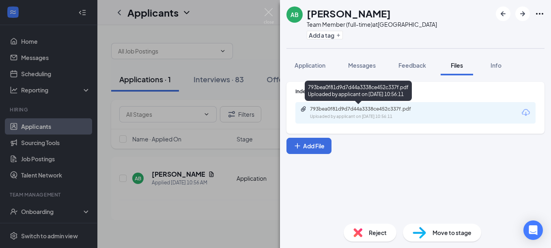
click at [383, 114] on div "Uploaded by applicant on Aug 26, 2025 at 10:56:11" at bounding box center [371, 117] width 122 height 6
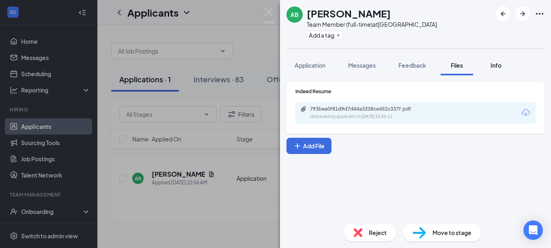
click at [496, 66] on span "Info" at bounding box center [495, 65] width 11 height 7
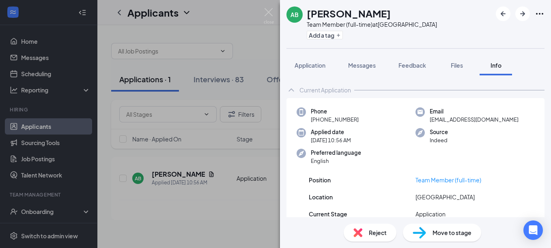
scroll to position [87, 0]
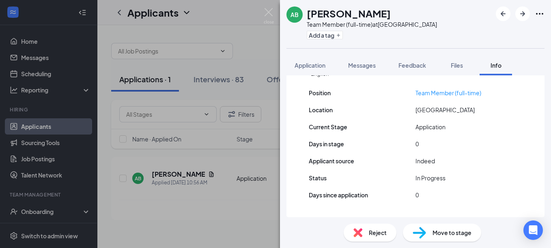
click at [379, 231] on span "Reject" at bounding box center [378, 232] width 18 height 9
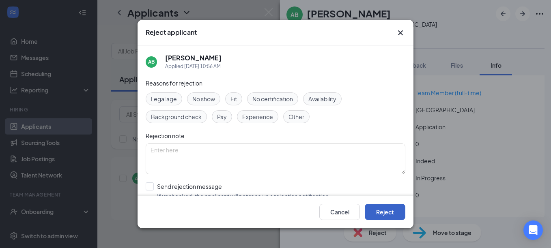
click at [392, 213] on button "Reject" at bounding box center [384, 212] width 41 height 16
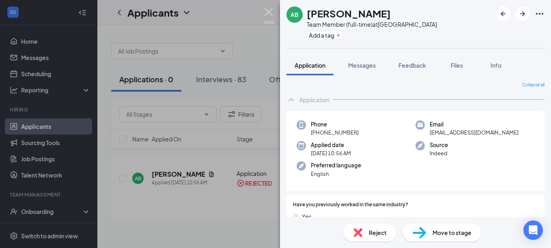
click at [268, 10] on img at bounding box center [269, 16] width 10 height 16
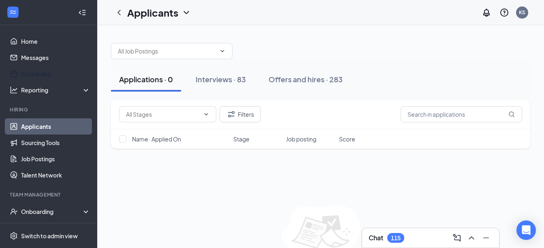
drag, startPoint x: 47, startPoint y: 74, endPoint x: 124, endPoint y: 75, distance: 77.0
click at [47, 74] on link "Scheduling" at bounding box center [55, 74] width 69 height 16
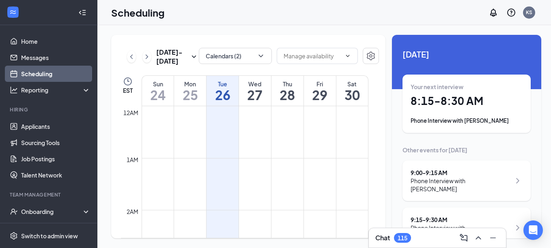
scroll to position [399, 0]
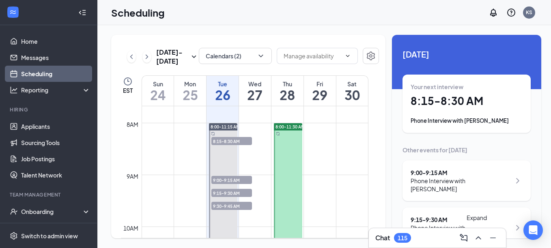
click at [478, 239] on icon "ChevronUp" at bounding box center [478, 238] width 10 height 10
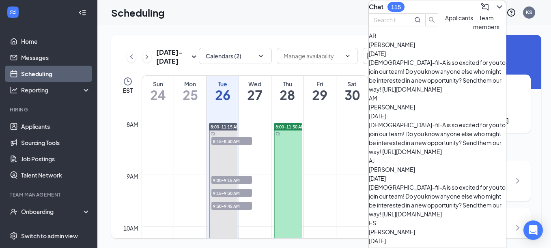
click at [494, 8] on icon "ChevronDown" at bounding box center [499, 7] width 10 height 10
